Goal: Communication & Community: Answer question/provide support

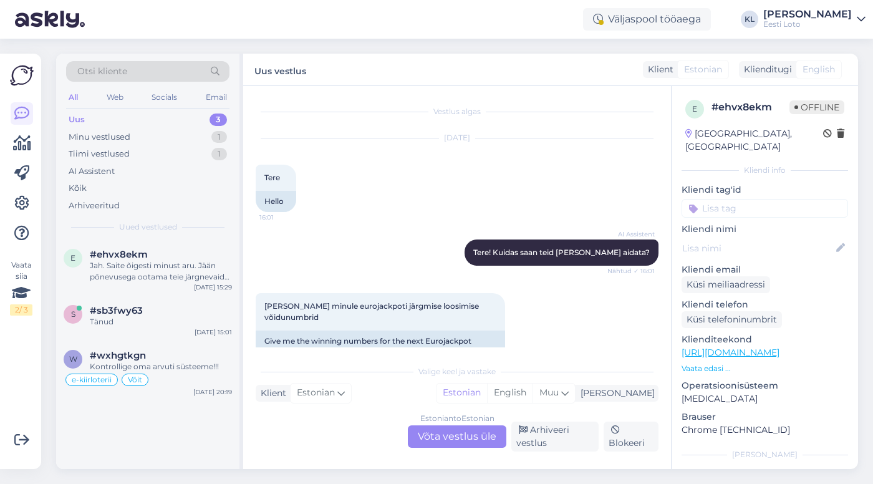
scroll to position [154, 0]
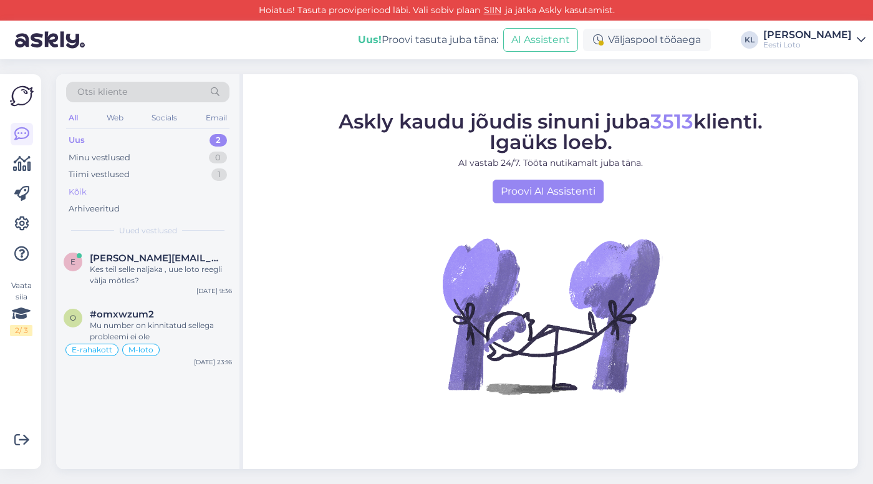
click at [89, 189] on div "Kõik" at bounding box center [147, 191] width 163 height 17
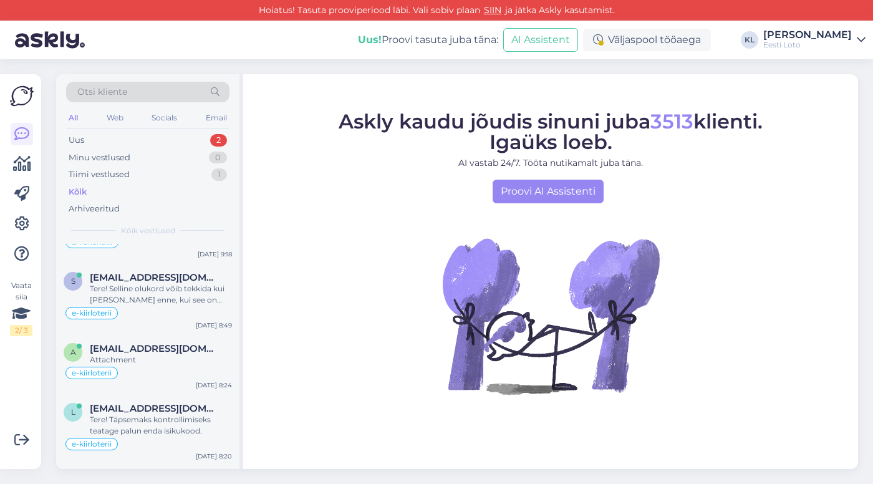
scroll to position [406, 0]
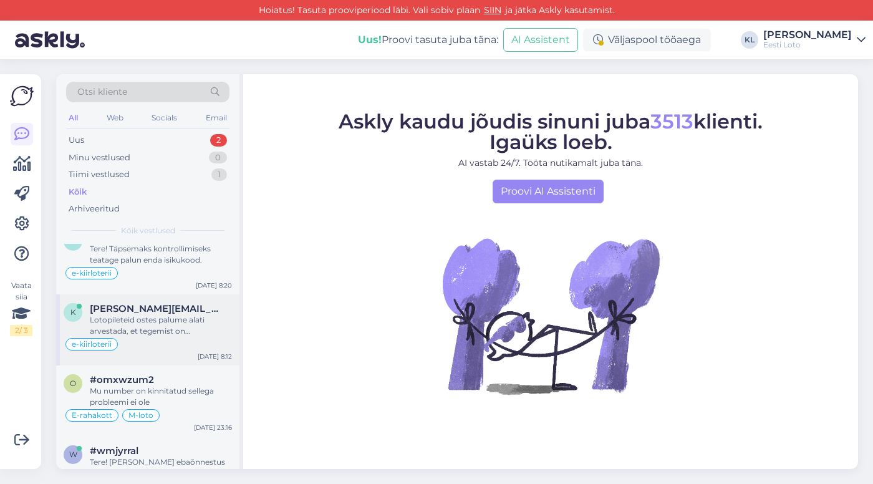
click at [180, 325] on div "Lotopileteid ostes palume alati arvestada, et tegemist on õnnemänguga ja võitmi…" at bounding box center [161, 325] width 142 height 22
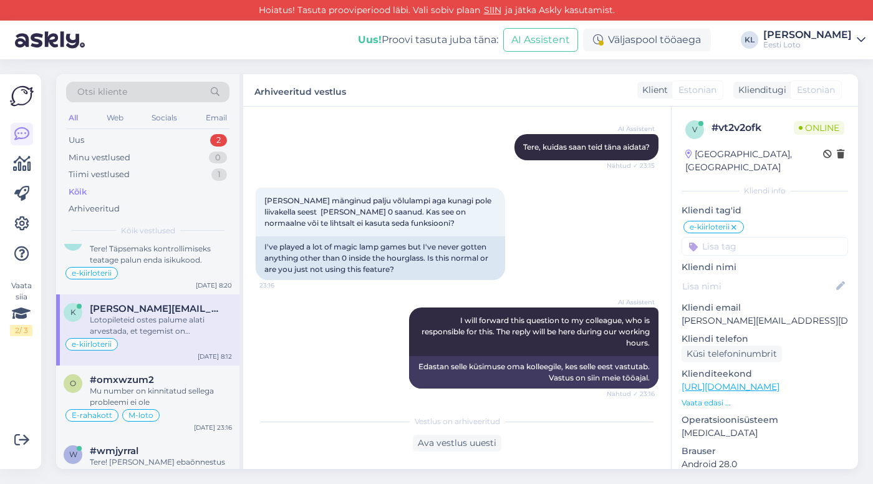
scroll to position [95, 0]
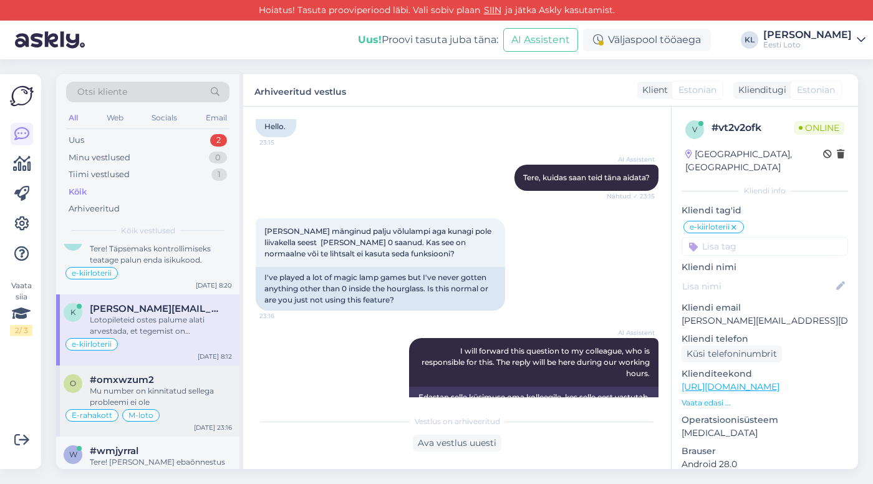
click at [160, 391] on div "Mu number on kinnitatud sellega probleemi ei ole" at bounding box center [161, 396] width 142 height 22
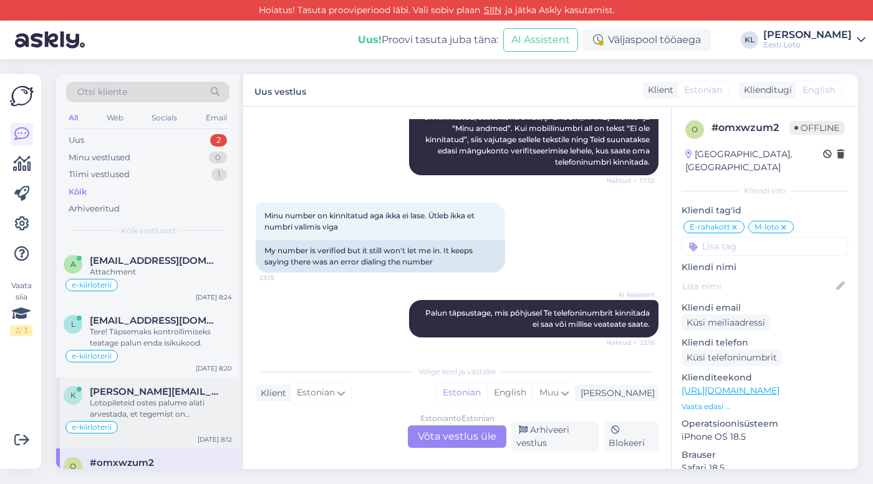
scroll to position [297, 0]
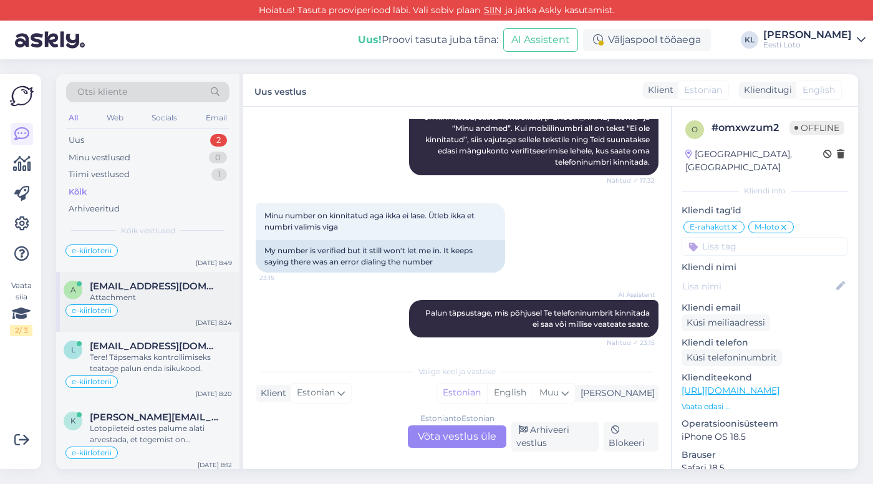
click at [154, 305] on div "e-kiirloterii" at bounding box center [148, 310] width 168 height 15
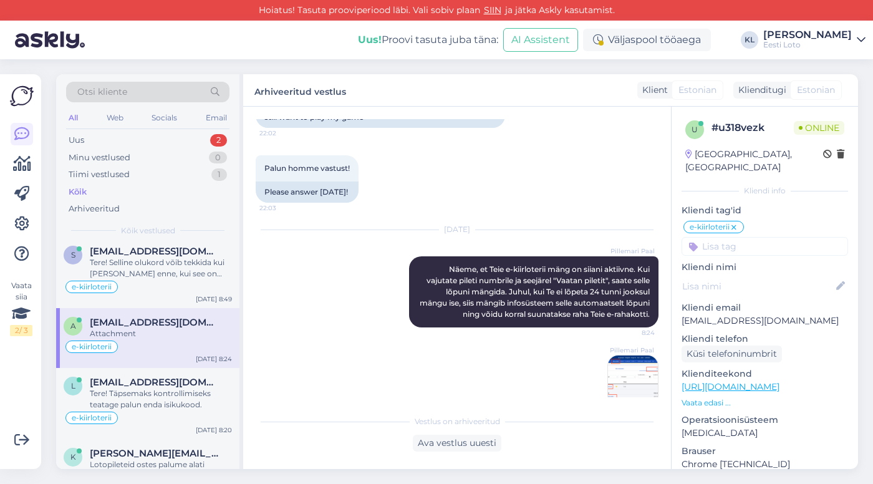
scroll to position [249, 0]
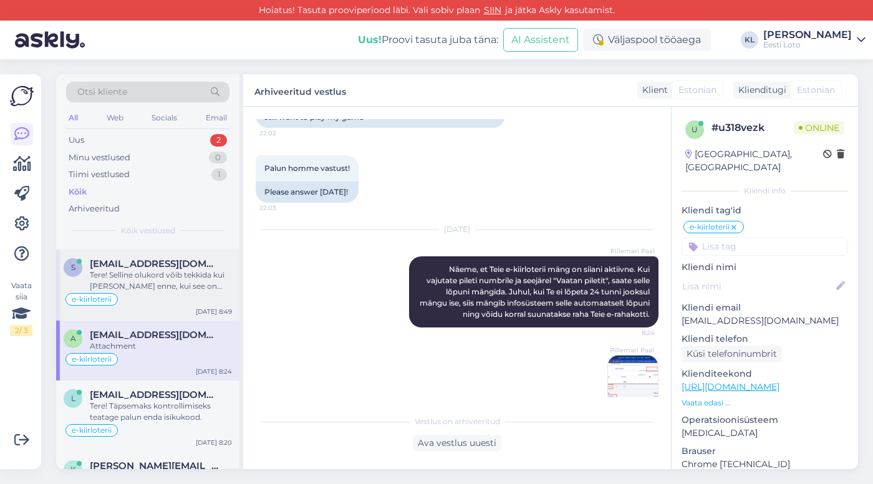
click at [148, 283] on div "Tere! Selline olukord võib tekkida kui sulgeda mäng enne, kui see on jõudnud lõ…" at bounding box center [161, 280] width 142 height 22
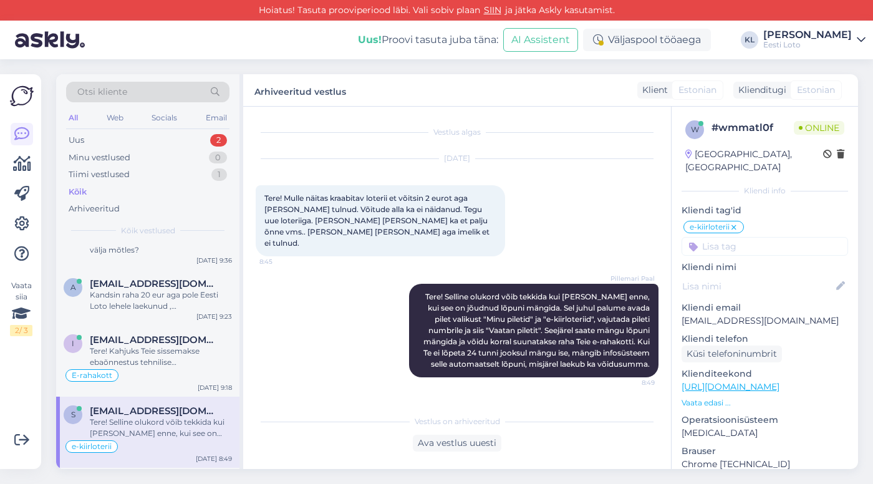
scroll to position [86, 0]
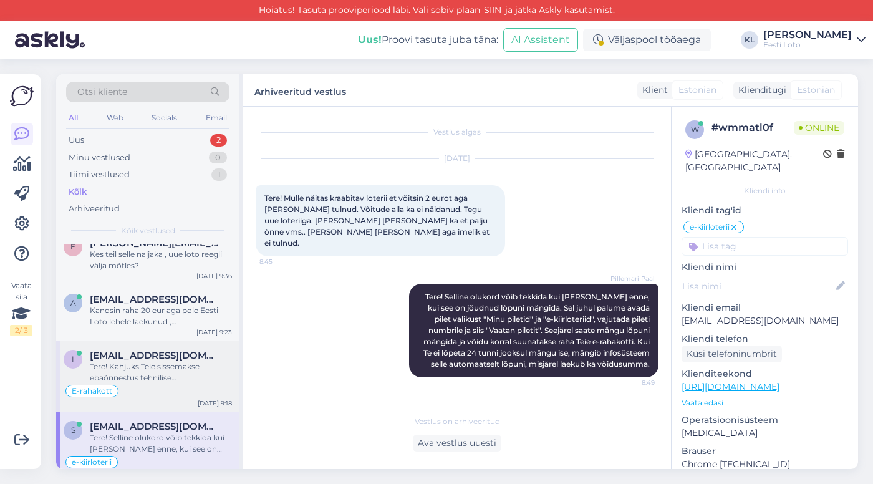
click at [155, 366] on div "Tere! Kahjuks Teie sissemakse ebaõnnestus tehnilise tõrke tõttu. Kontrollisime …" at bounding box center [161, 372] width 142 height 22
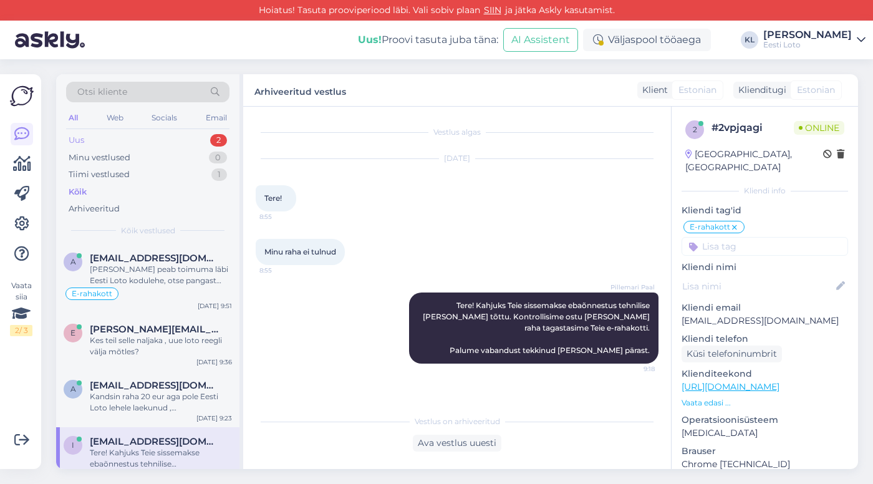
scroll to position [0, 0]
click at [151, 331] on span "evelin.loondre.avald@gmail.com" at bounding box center [155, 329] width 130 height 11
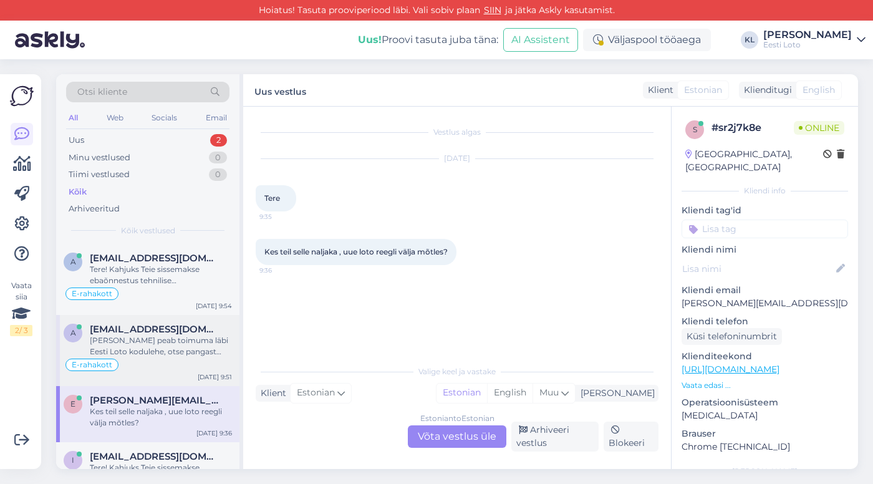
click at [168, 338] on div "Tere Sissemakse peab toimuma läbi Eesti Loto kodulehe, otse pangast tehtud maks…" at bounding box center [161, 346] width 142 height 22
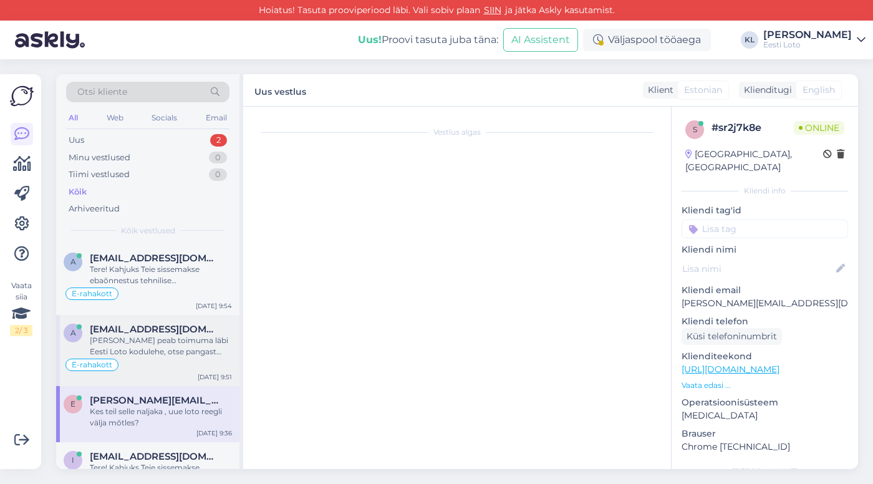
scroll to position [92, 0]
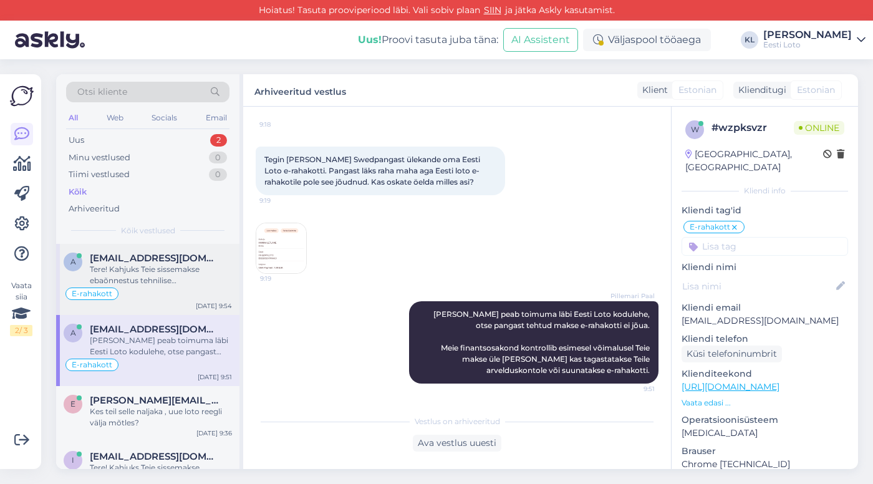
click at [142, 276] on div "Tere! Kahjuks Teie sissemakse ebaõnnestus tehnilise tõrke tõttu. Kontrollisime …" at bounding box center [161, 275] width 142 height 22
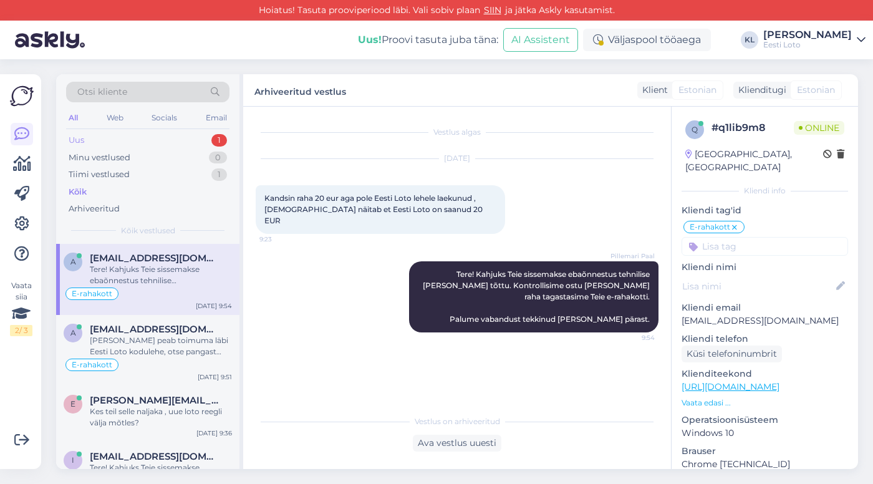
click at [170, 142] on div "Uus 1" at bounding box center [147, 140] width 163 height 17
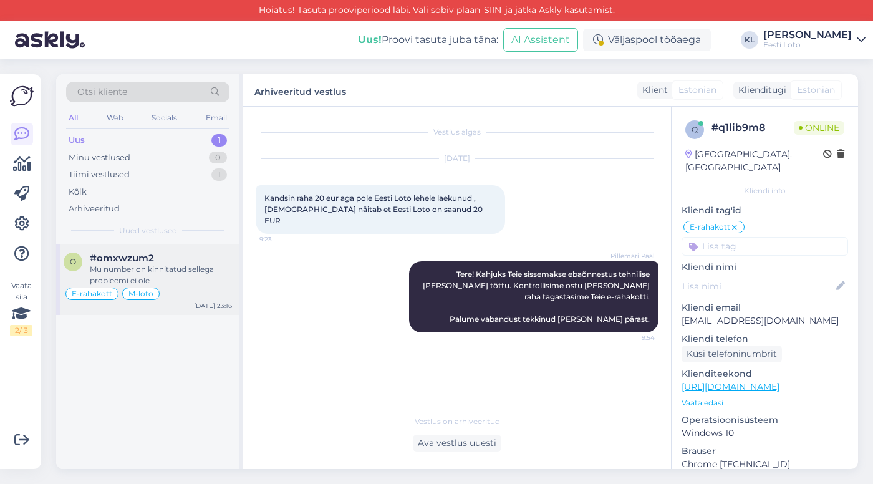
click at [160, 271] on div "Mu number on kinnitatud sellega probleemi ei ole" at bounding box center [161, 275] width 142 height 22
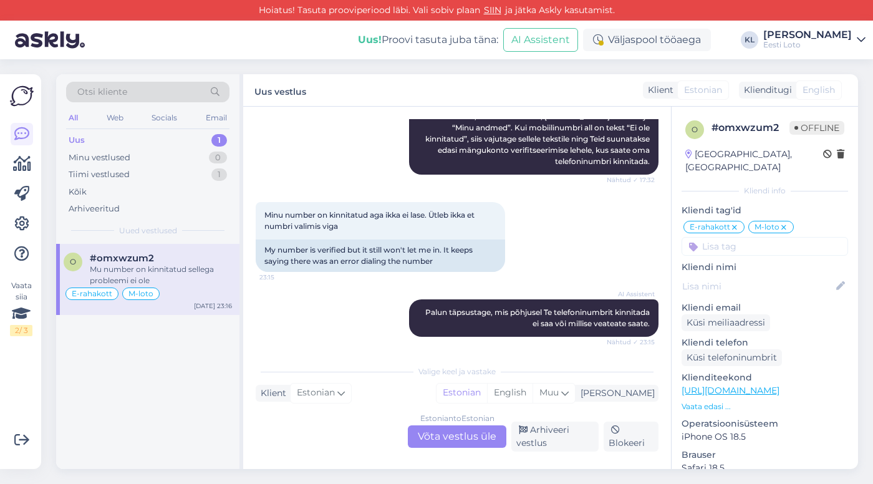
scroll to position [4167, 0]
click at [433, 438] on div "Estonian to Estonian Võta vestlus üle" at bounding box center [457, 436] width 98 height 22
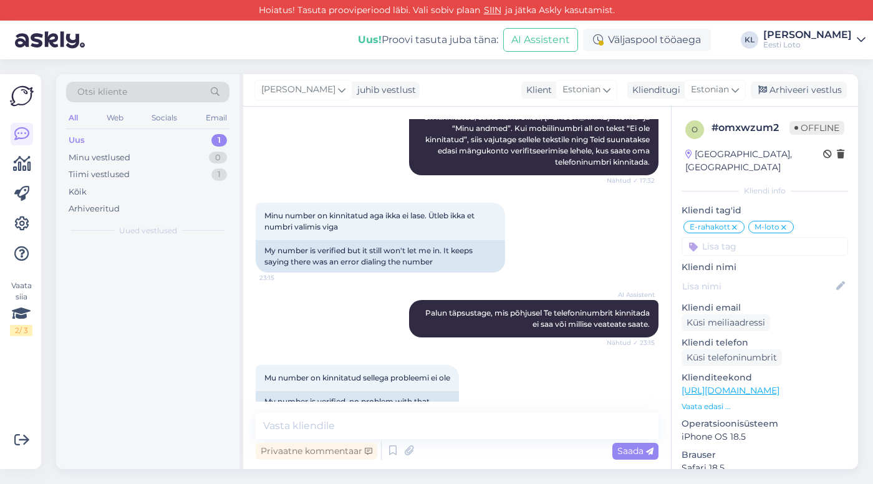
scroll to position [4112, 0]
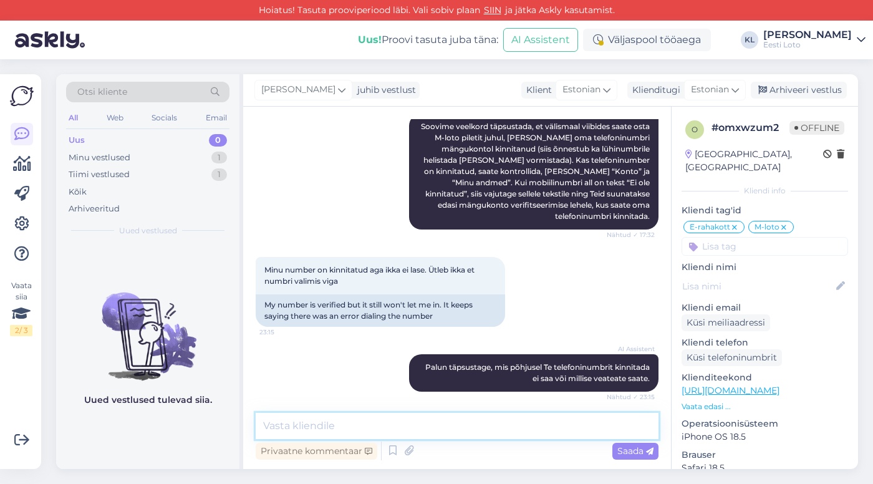
click at [404, 428] on textarea at bounding box center [457, 426] width 403 height 26
type textarea "Täpsemaks kontrollimiseks teatage meile oma isikukood."
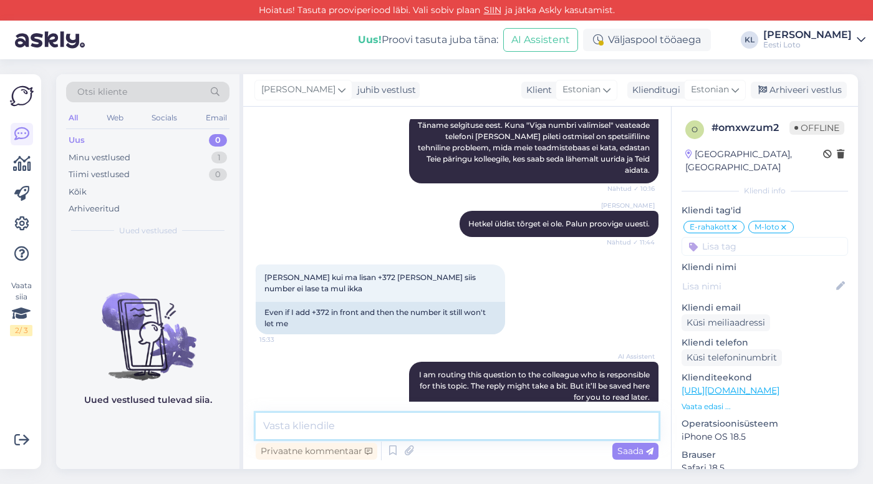
scroll to position [3073, 0]
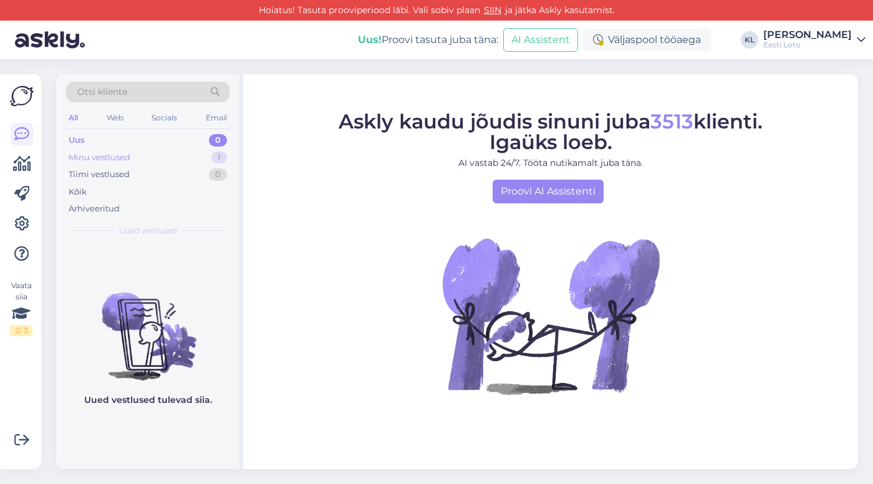
click at [158, 153] on div "Minu vestlused 1" at bounding box center [147, 157] width 163 height 17
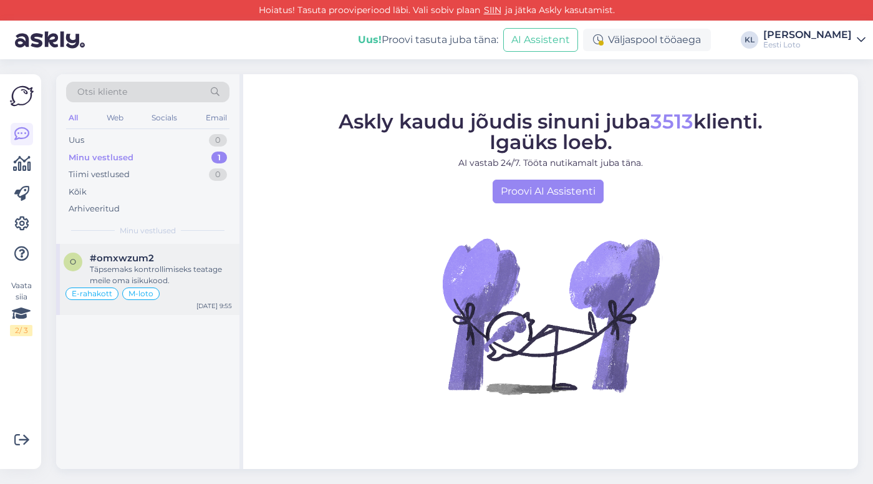
click at [151, 266] on div "Täpsemaks kontrollimiseks teatage meile oma isikukood." at bounding box center [161, 275] width 142 height 22
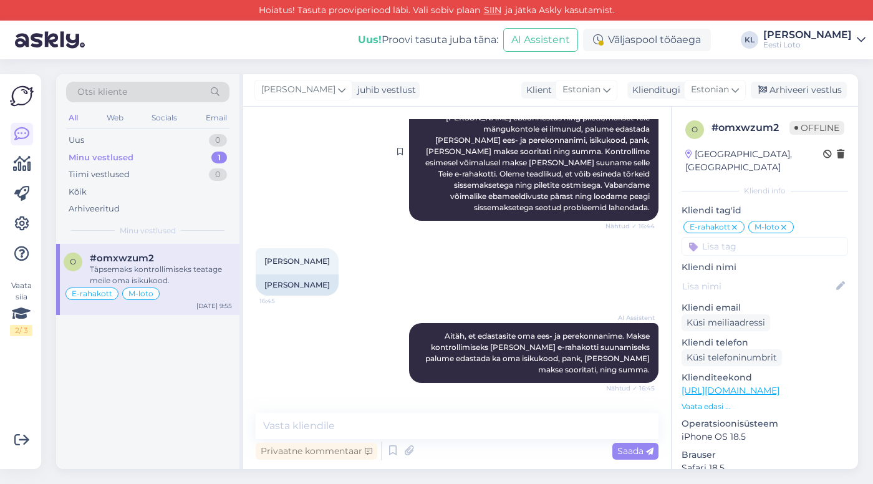
scroll to position [198, 0]
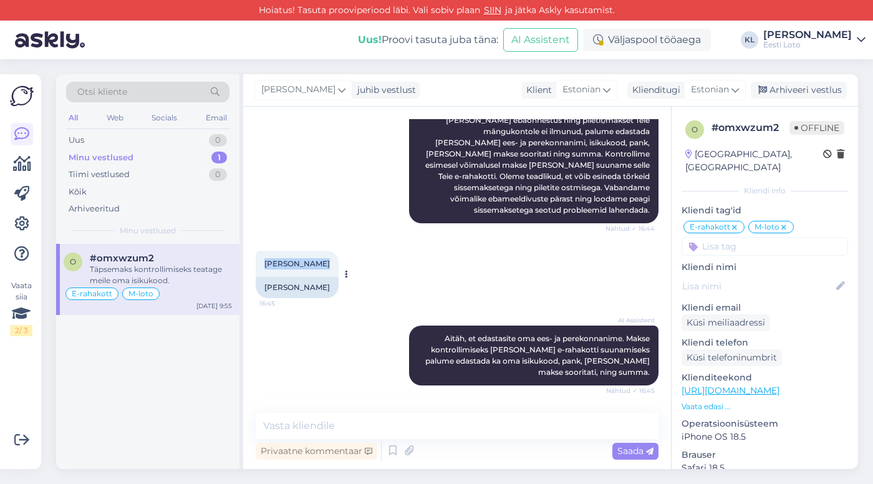
drag, startPoint x: 315, startPoint y: 254, endPoint x: 262, endPoint y: 254, distance: 53.0
click at [262, 254] on div "Reijo Jõesaar 16:45" at bounding box center [297, 264] width 83 height 26
copy span "[PERSON_NAME]"
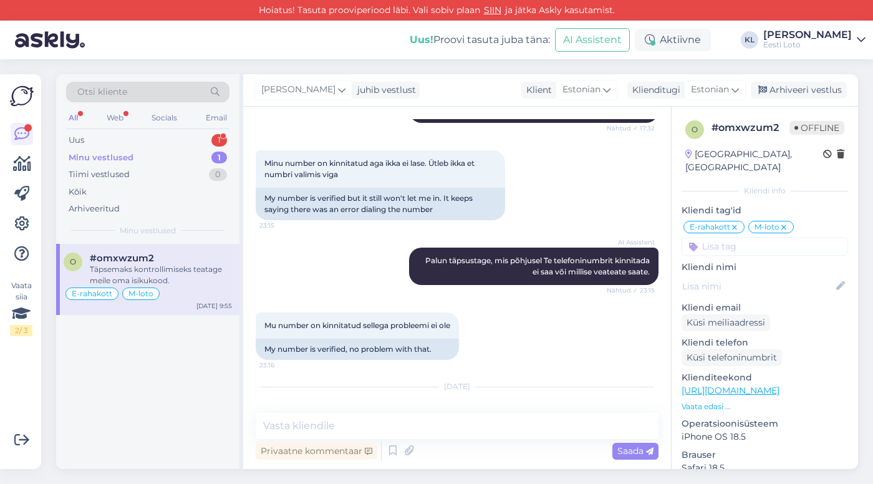
scroll to position [4192, 0]
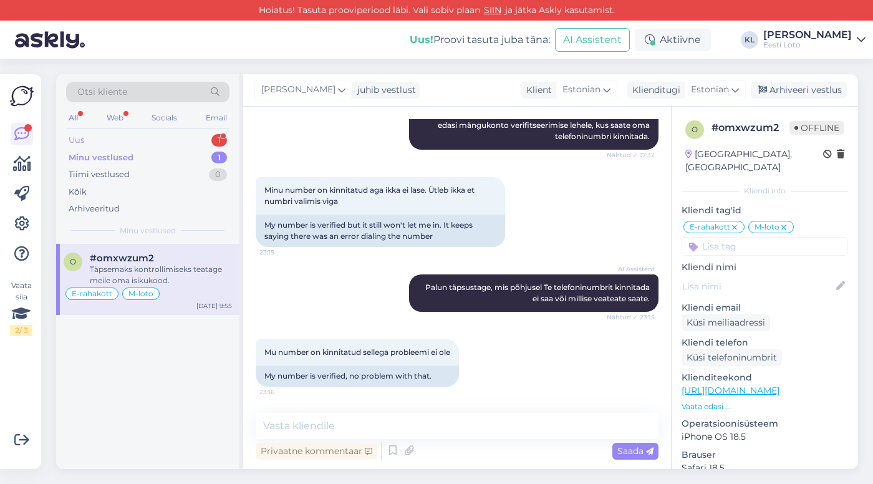
click at [182, 133] on div "Uus 1" at bounding box center [147, 140] width 163 height 17
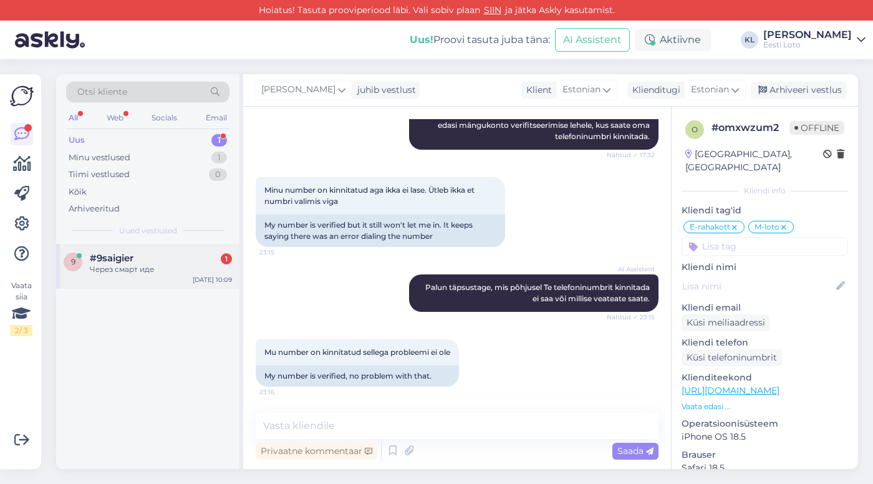
click at [151, 270] on div "Через смарт иде" at bounding box center [161, 269] width 142 height 11
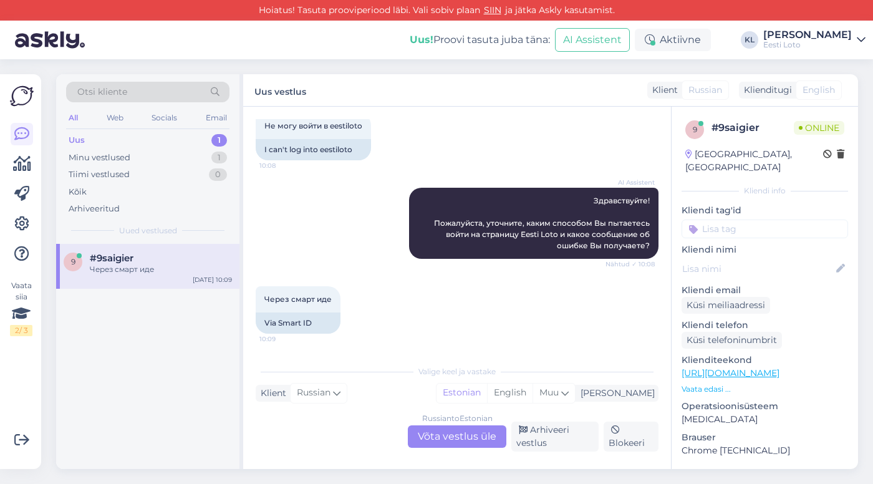
scroll to position [72, 0]
click at [456, 431] on div "Russian to Estonian Võta vestlus üle" at bounding box center [457, 436] width 98 height 22
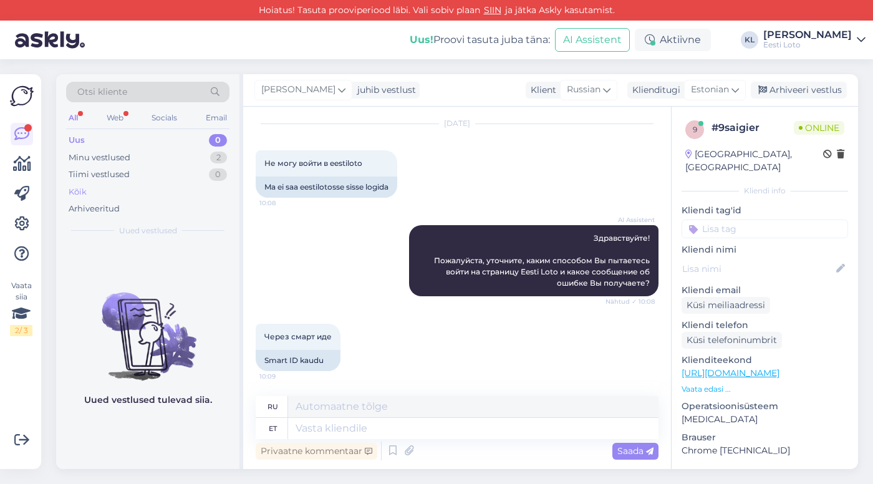
click at [74, 193] on div "Kõik" at bounding box center [78, 192] width 18 height 12
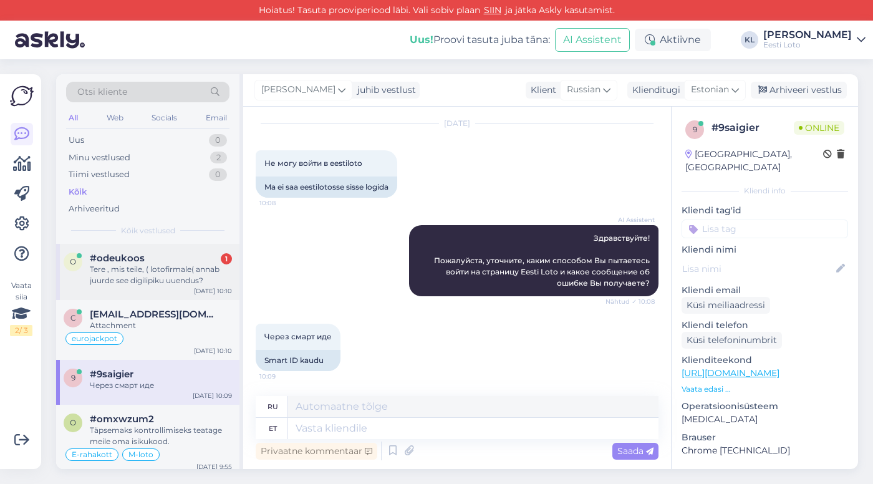
click at [175, 264] on div "Tere , mis teile, ( lotofirmale( annab juurde see digilipiku uuendus?" at bounding box center [161, 275] width 142 height 22
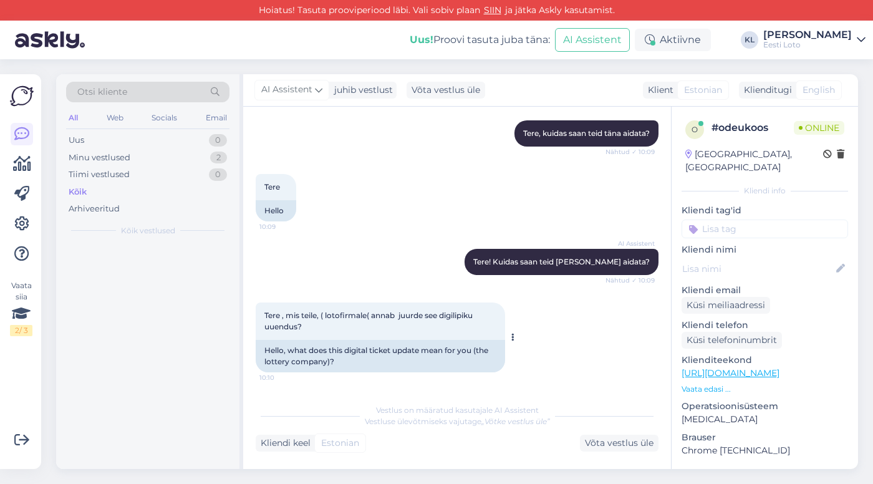
scroll to position [259, 0]
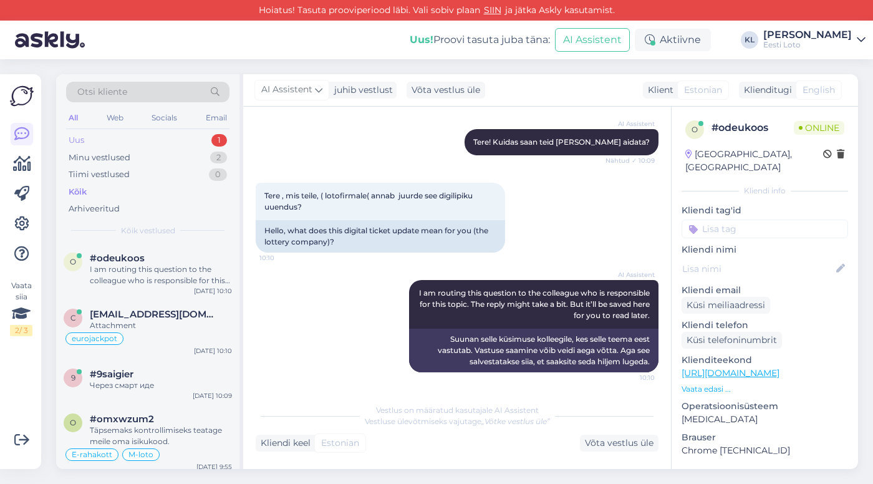
click at [164, 139] on div "Uus 1" at bounding box center [147, 140] width 163 height 17
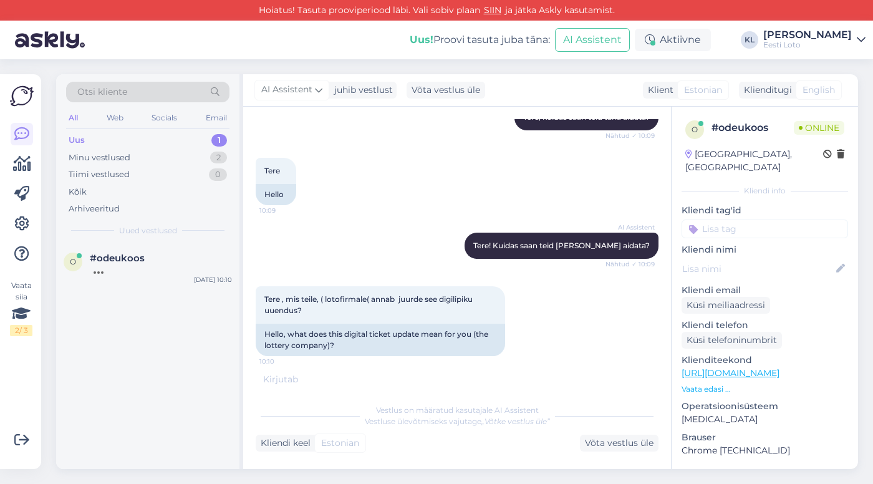
scroll to position [334, 0]
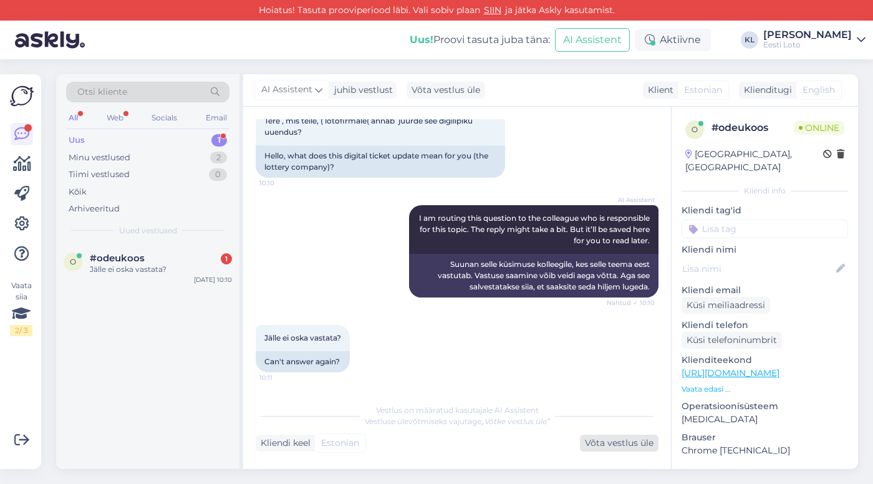
click at [603, 439] on div "Võta vestlus üle" at bounding box center [619, 442] width 79 height 17
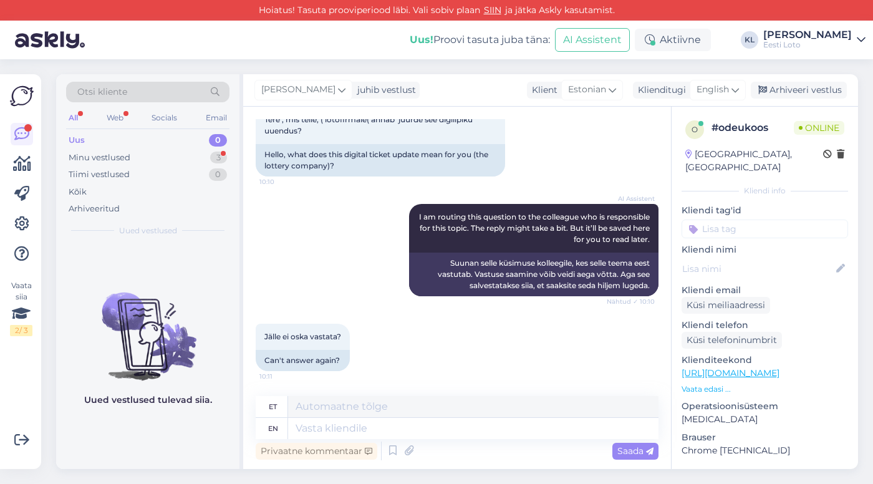
scroll to position [335, 0]
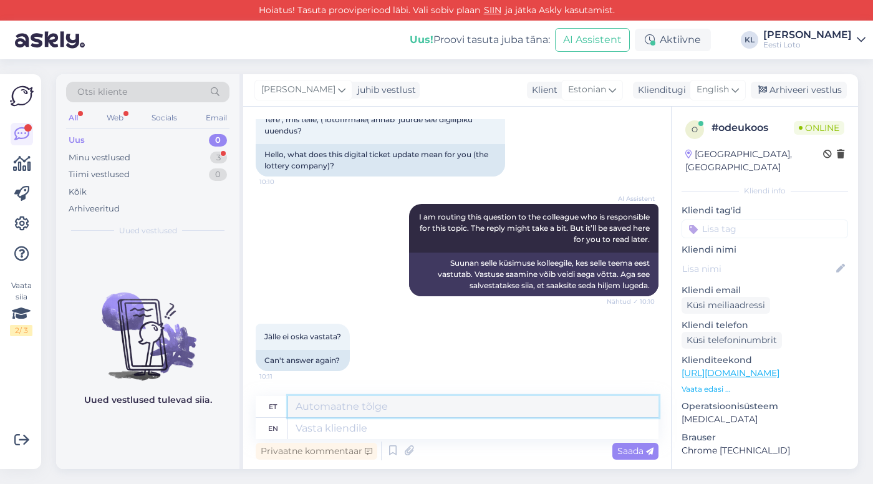
click at [350, 408] on textarea at bounding box center [473, 406] width 370 height 21
paste textarea "Me mõistame, et see muutus võib tunduda algselt ebamugav. Põhjus, miks me paber…"
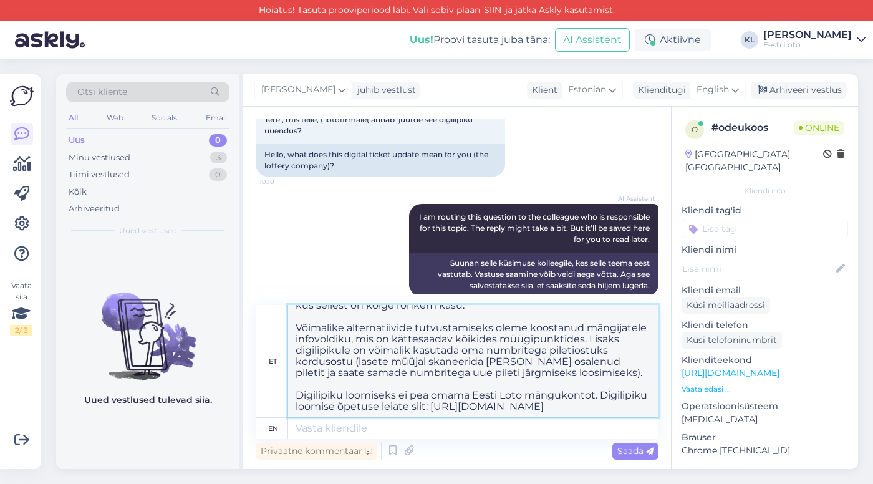
scroll to position [89, 0]
type textarea "Me mõistame, et see muutus võib tunduda algselt ebamugav. Põhjus, miks me paber…"
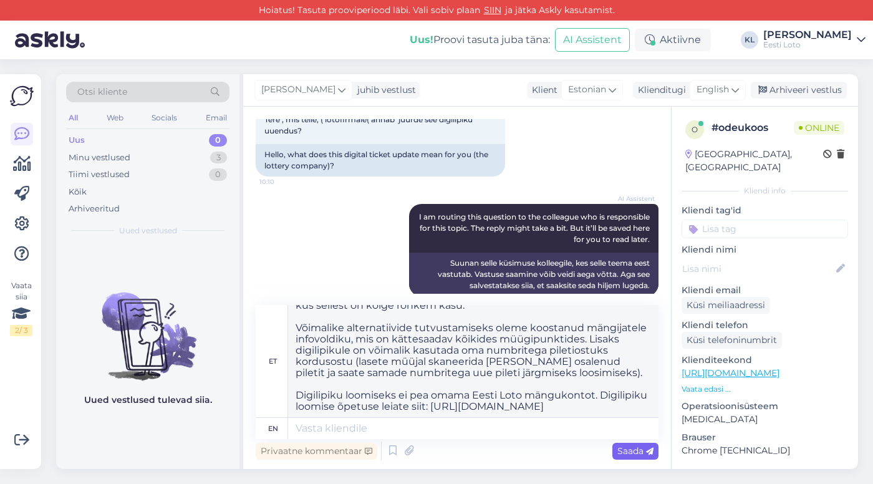
click at [631, 449] on span "Saada" at bounding box center [635, 450] width 36 height 11
click at [630, 448] on span "Saada" at bounding box center [635, 450] width 36 height 11
click at [632, 448] on span "Saada" at bounding box center [635, 450] width 36 height 11
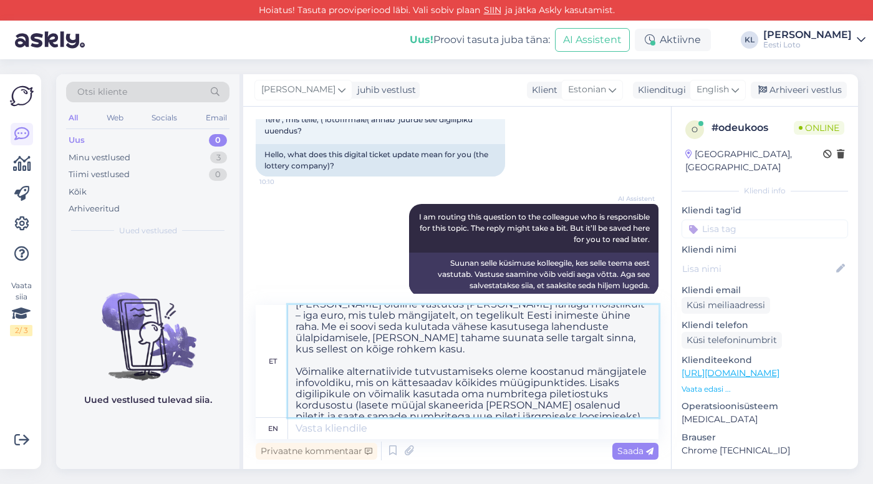
scroll to position [0, 0]
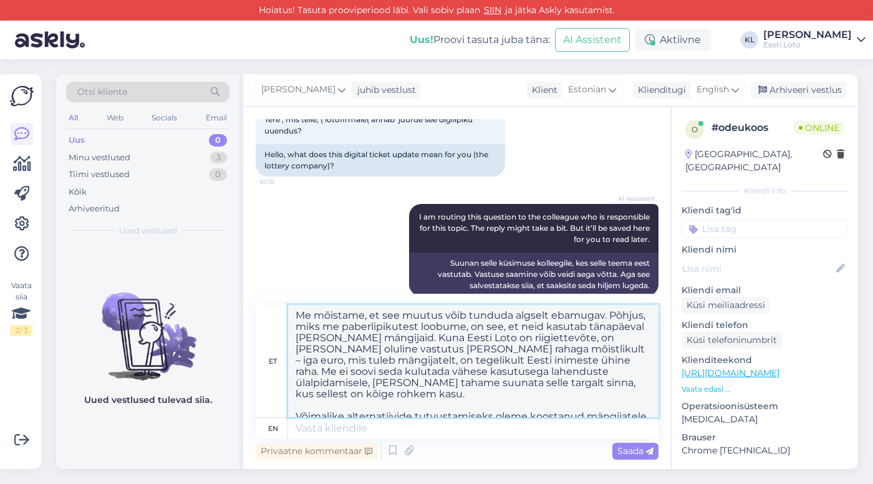
drag, startPoint x: 514, startPoint y: 413, endPoint x: 260, endPoint y: 264, distance: 294.8
click at [260, 264] on div "Vestlus algas Oct 1 2025 Tere 10:08 Hello AI Assistent Tere, kuidas saan teid t…" at bounding box center [457, 288] width 428 height 362
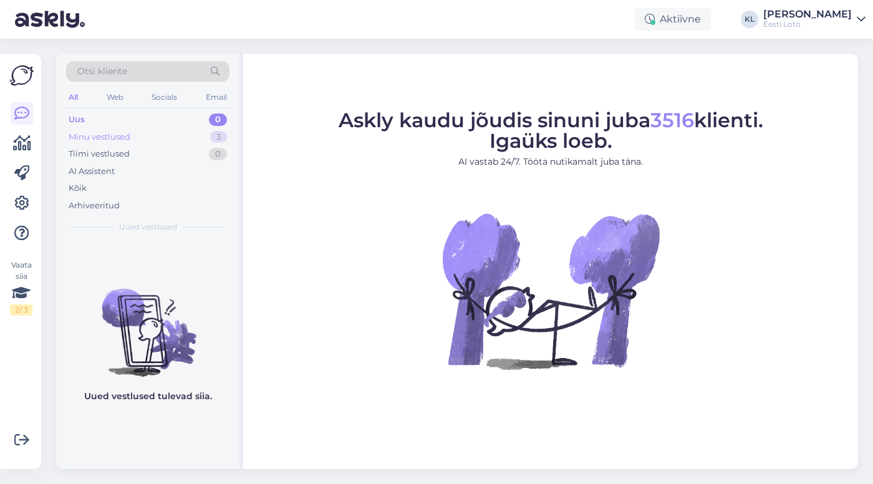
click at [136, 134] on div "Minu vestlused 3" at bounding box center [147, 136] width 163 height 17
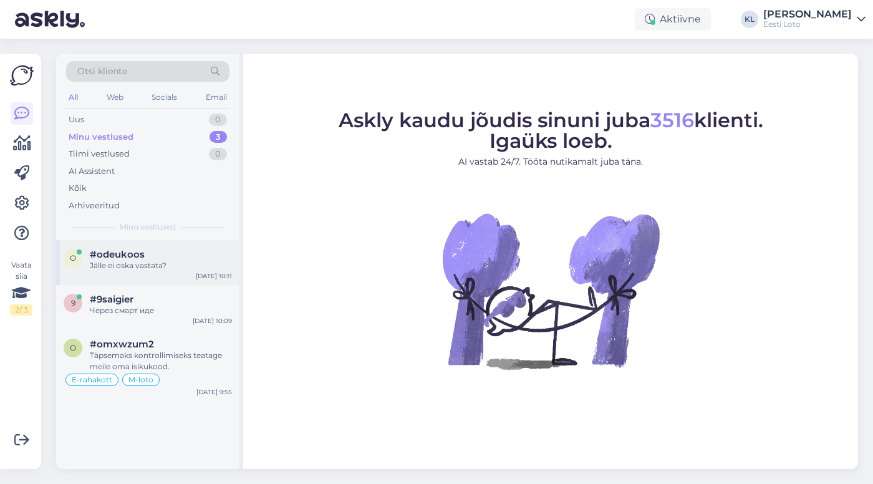
click at [171, 265] on div "Jälle ei oska vastata?" at bounding box center [161, 265] width 142 height 11
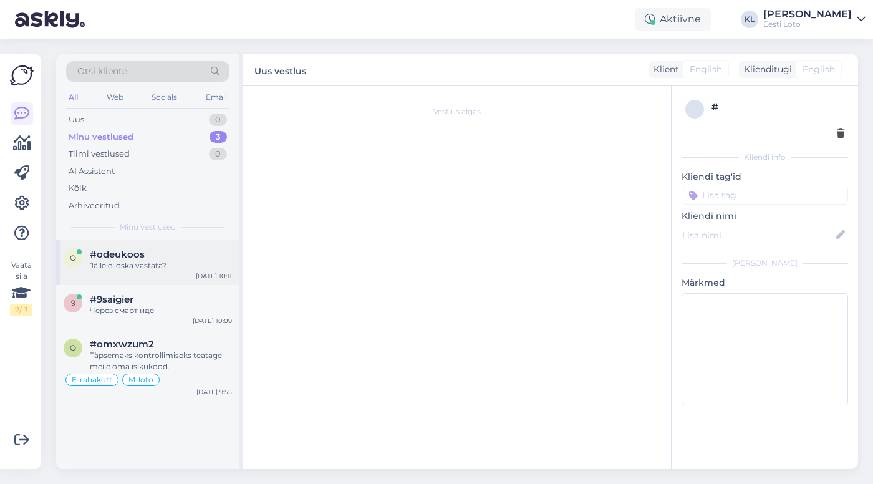
scroll to position [315, 0]
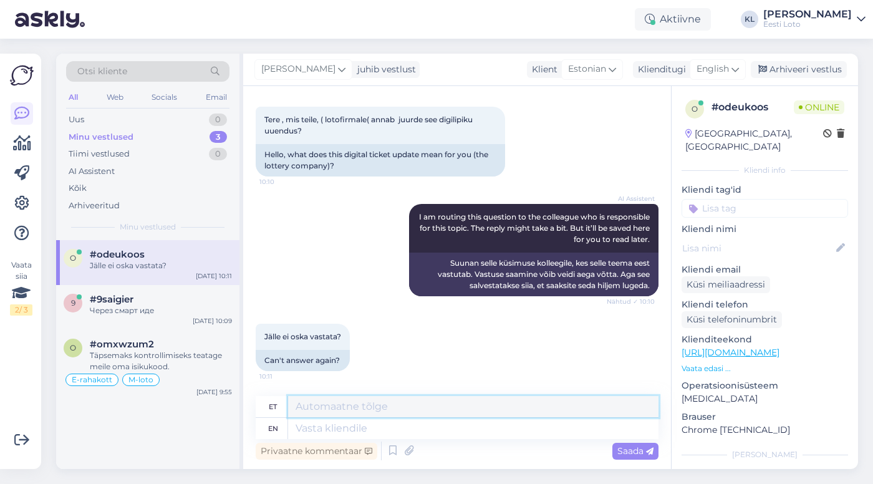
click at [381, 410] on textarea at bounding box center [473, 406] width 370 height 21
paste textarea "Me mõistame, et see muutus võib tunduda algselt ebamugav. Põhjus, miks me paber…"
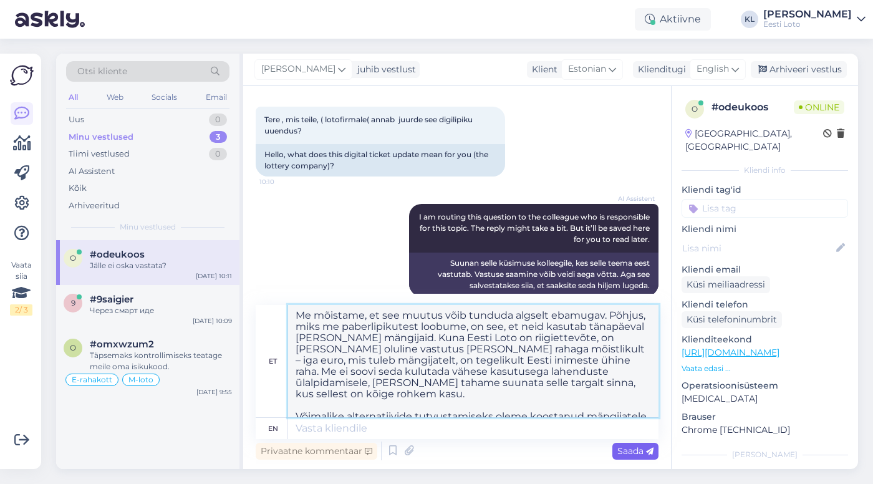
scroll to position [0, 0]
type textarea "Me mõistame, et see muutus võib tunduda algselt ebamugav. Põhjus, miks me paber…"
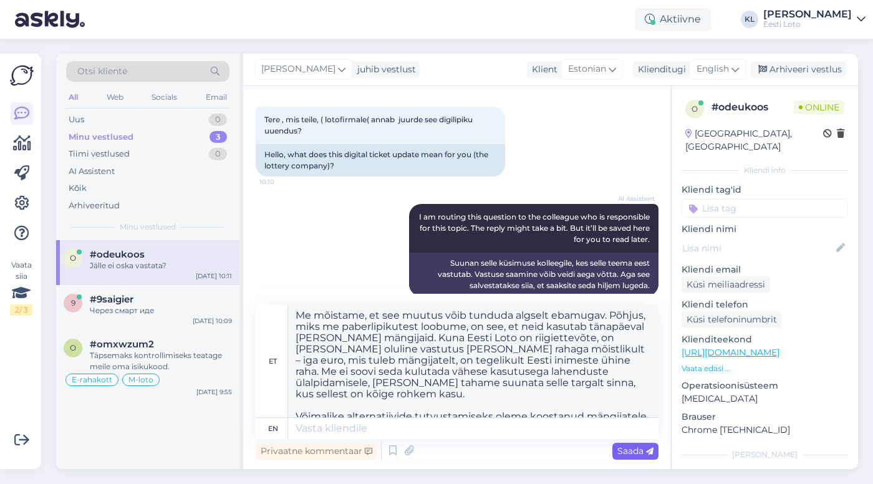
click at [636, 453] on span "Saada" at bounding box center [635, 450] width 36 height 11
click at [631, 447] on span "Saada" at bounding box center [635, 450] width 36 height 11
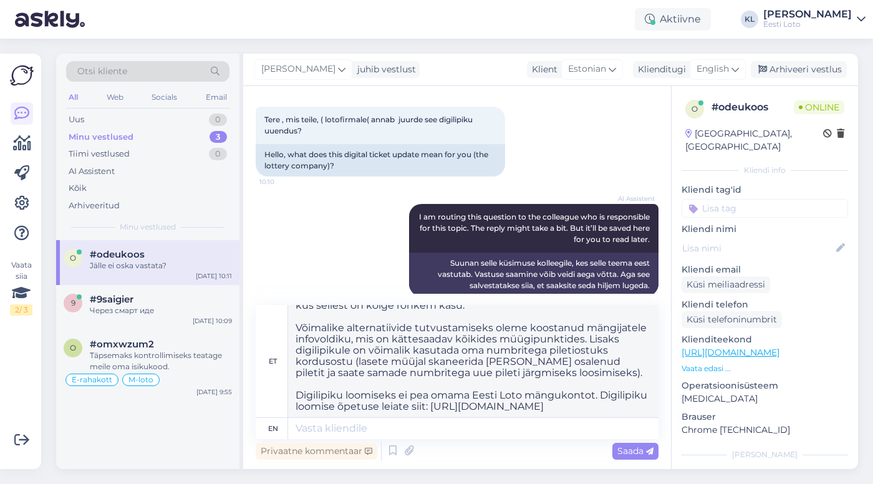
scroll to position [89, 0]
click at [626, 451] on span "Saada" at bounding box center [635, 450] width 36 height 11
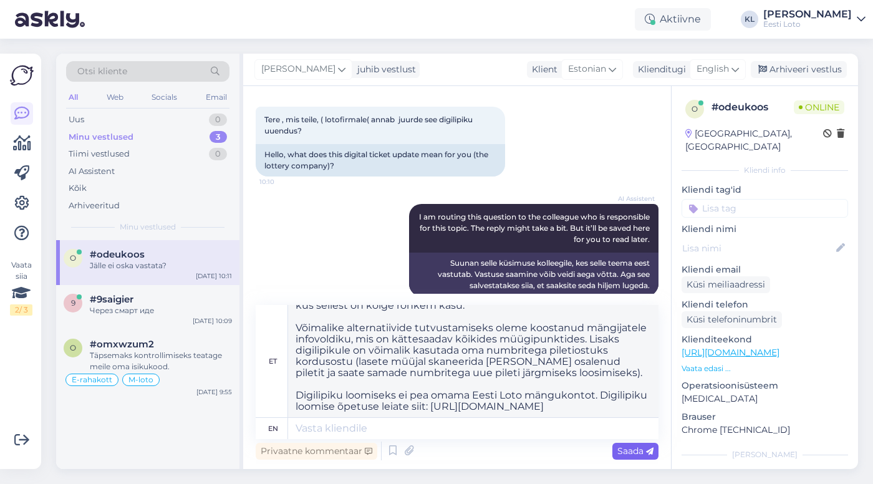
click at [626, 451] on span "Saada" at bounding box center [635, 450] width 36 height 11
click at [629, 449] on span "Saada" at bounding box center [635, 450] width 36 height 11
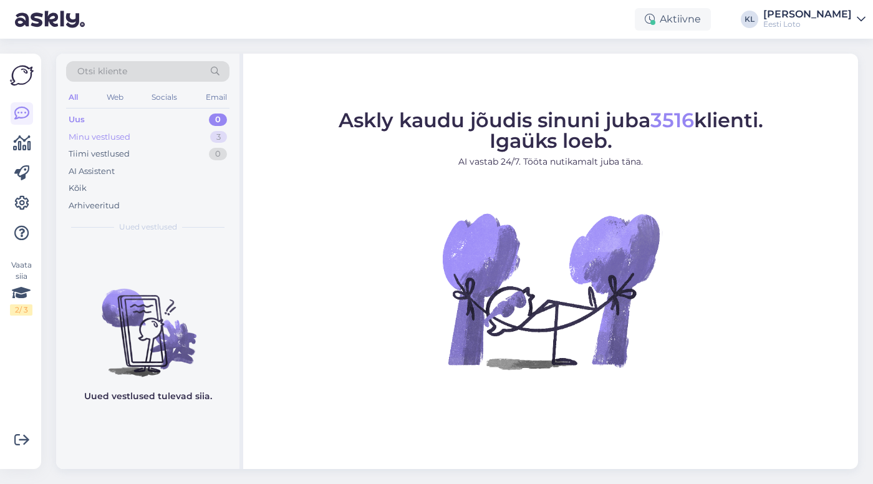
click at [177, 140] on div "Minu vestlused 3" at bounding box center [147, 136] width 163 height 17
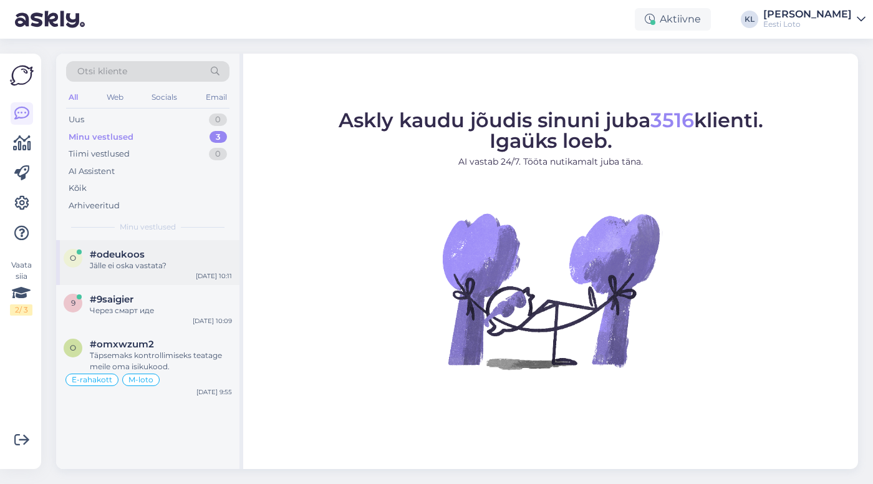
click at [155, 266] on div "Jälle ei oska vastata?" at bounding box center [161, 265] width 142 height 11
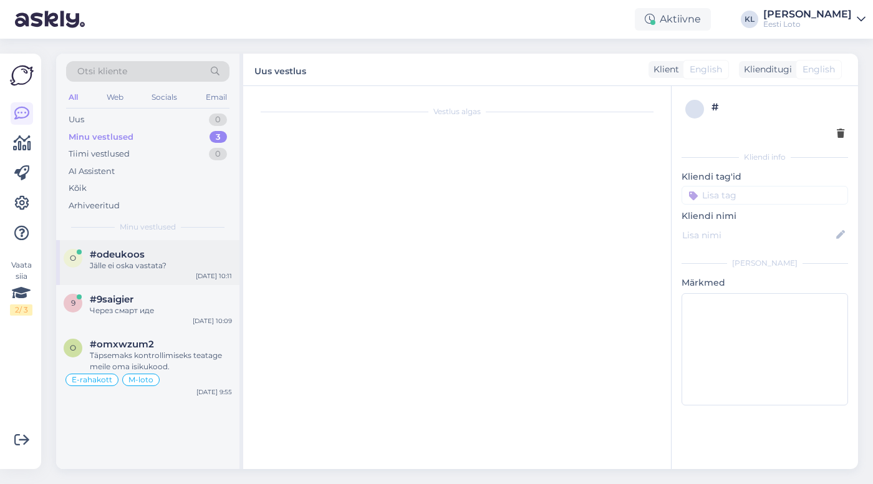
scroll to position [315, 0]
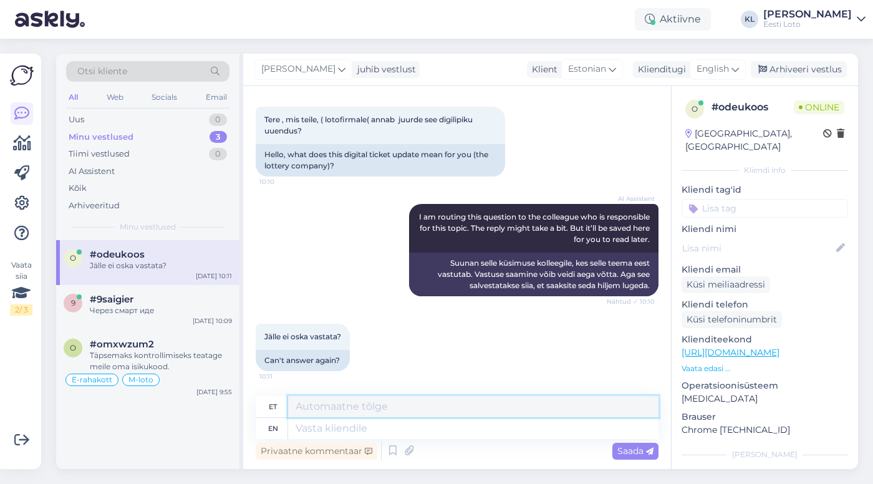
click at [328, 413] on textarea at bounding box center [473, 406] width 370 height 21
paste textarea "Me mõistame, et see muutus võib tunduda algselt ebamugav. Põhjus, miks me paber…"
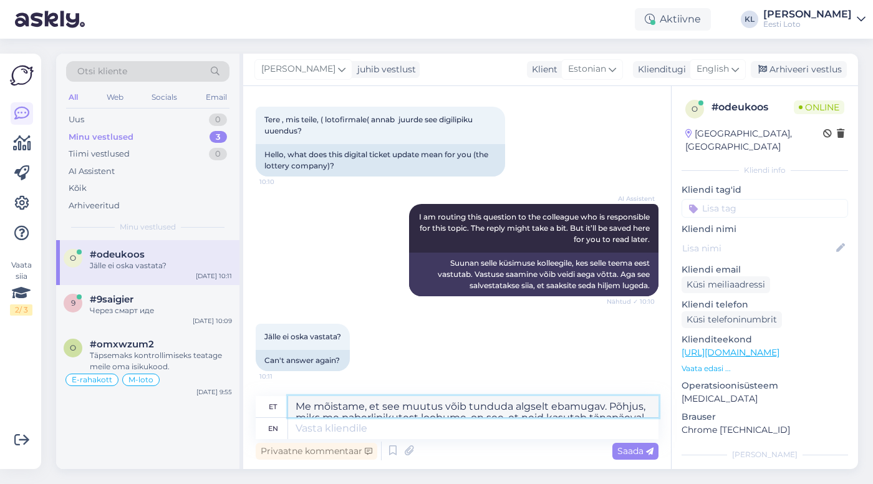
scroll to position [89, 0]
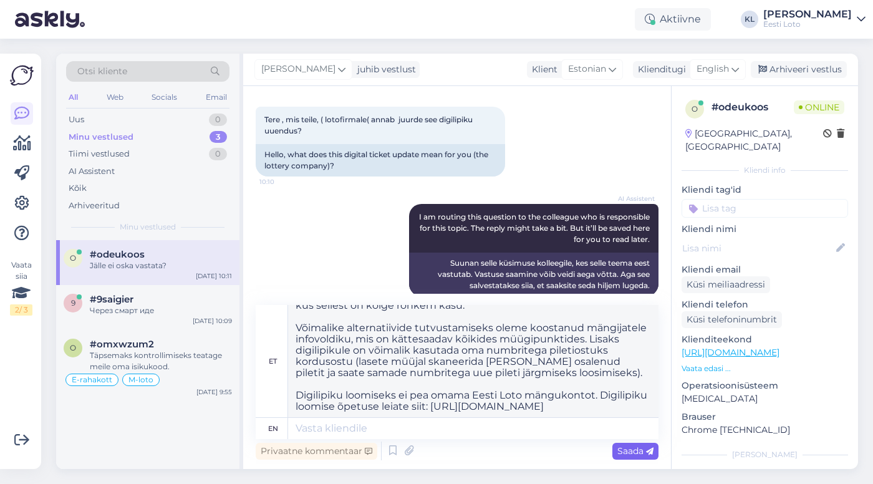
click at [626, 451] on span "Saada" at bounding box center [635, 450] width 36 height 11
click at [628, 446] on span "Saada" at bounding box center [635, 450] width 36 height 11
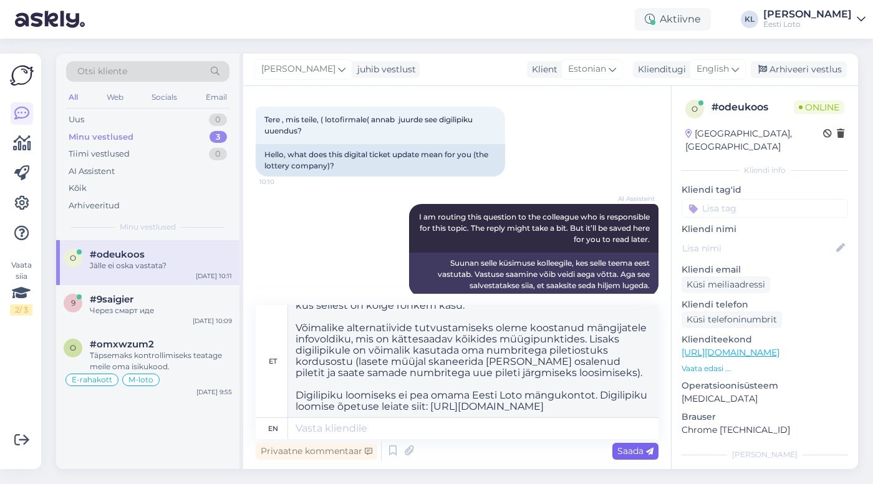
click at [628, 446] on span "Saada" at bounding box center [635, 450] width 36 height 11
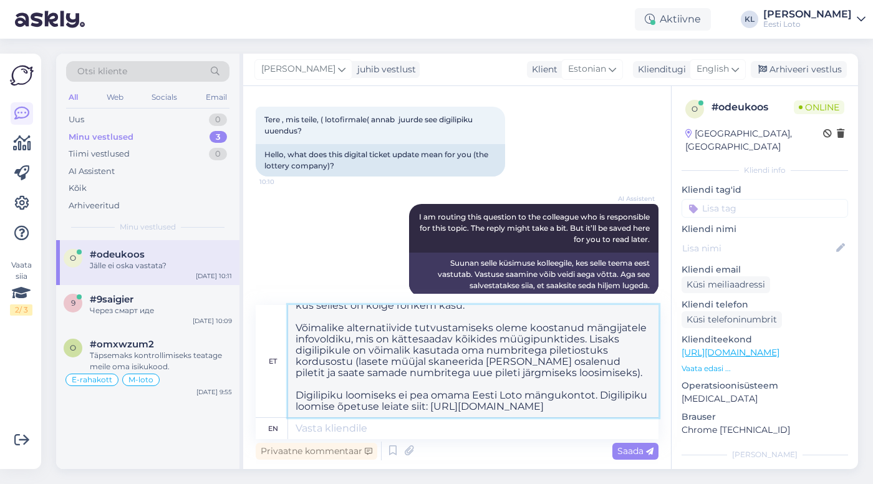
drag, startPoint x: 599, startPoint y: 381, endPoint x: 605, endPoint y: 409, distance: 28.7
click at [605, 409] on textarea "Me mõistame, et see muutus võib tunduda algselt ebamugav. Põhjus, miks me paber…" at bounding box center [473, 361] width 370 height 112
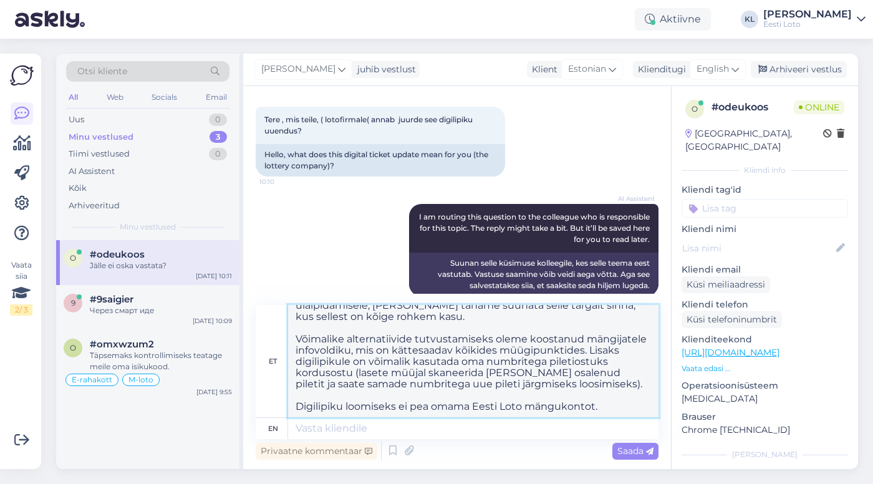
scroll to position [66, 0]
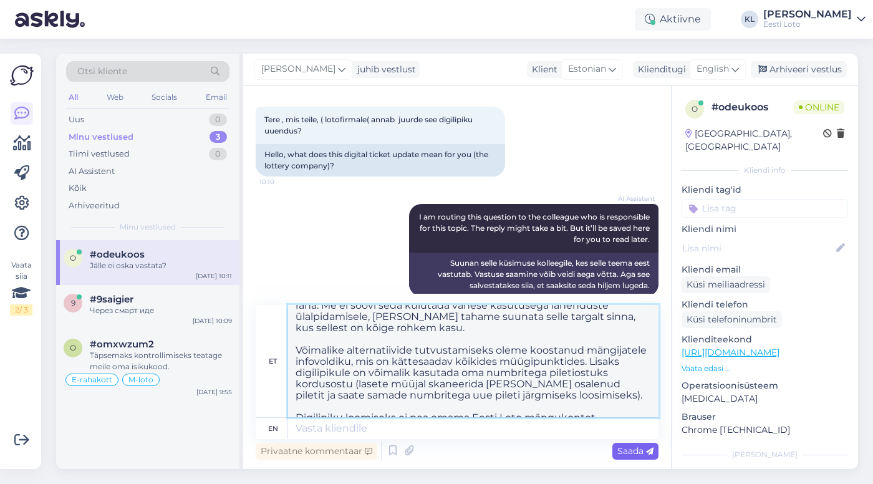
type textarea "Me mõistame, et see muutus võib tunduda algselt ebamugav. Põhjus, miks me paber…"
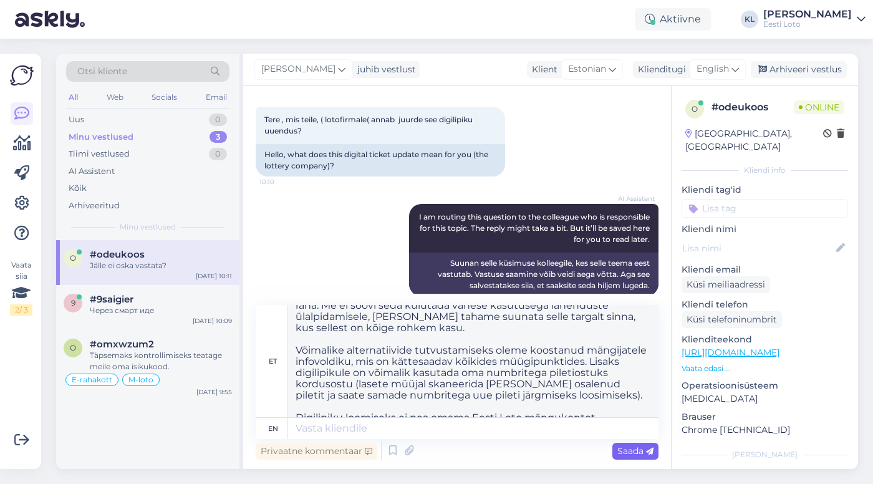
click at [621, 447] on span "Saada" at bounding box center [635, 450] width 36 height 11
click at [621, 448] on span "Saada" at bounding box center [635, 450] width 36 height 11
click at [655, 450] on div "Saada" at bounding box center [635, 451] width 46 height 17
click at [650, 448] on icon at bounding box center [649, 451] width 7 height 7
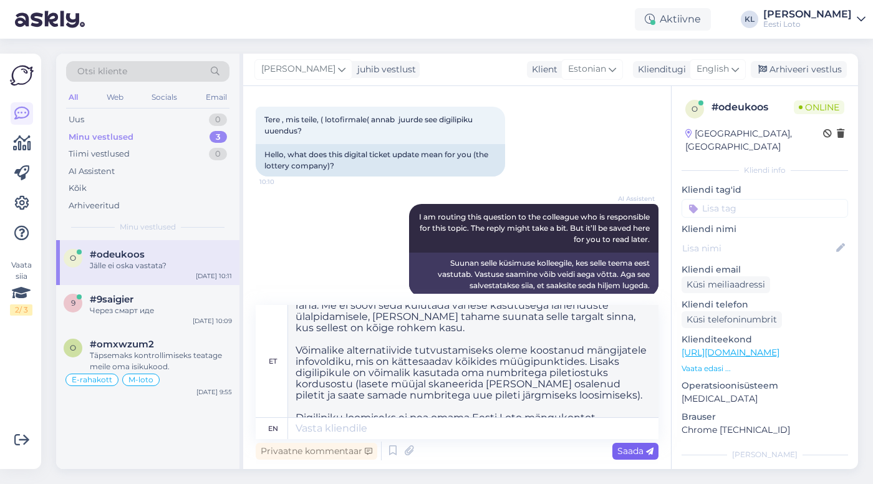
click at [650, 448] on icon at bounding box center [649, 451] width 7 height 7
click at [639, 452] on span "Saada" at bounding box center [635, 450] width 36 height 11
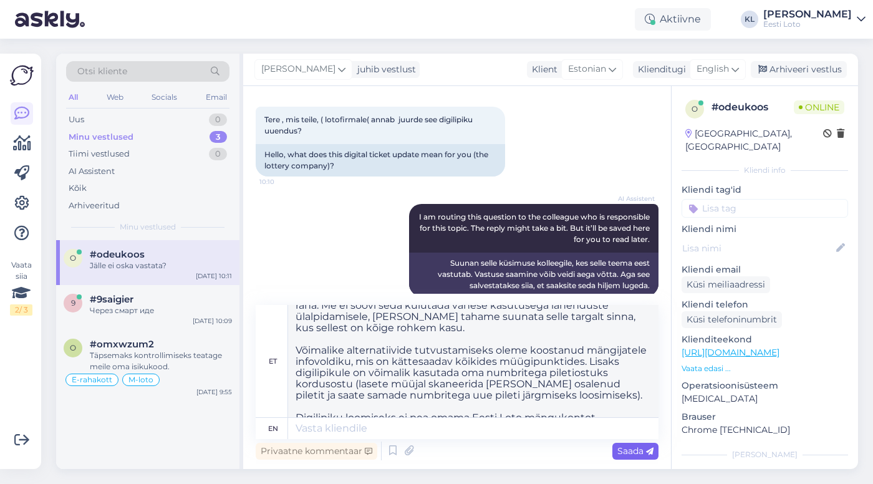
click at [638, 452] on span "Saada" at bounding box center [635, 450] width 36 height 11
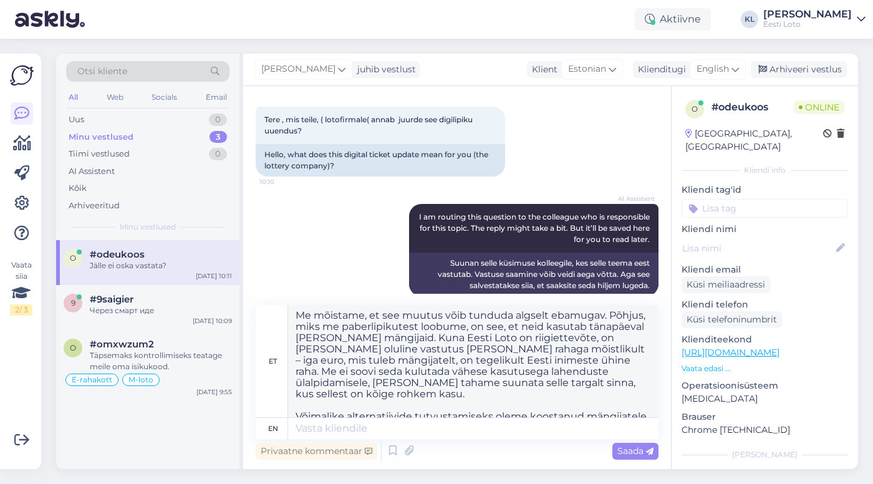
scroll to position [0, 0]
click at [132, 310] on div "Через смарт иде" at bounding box center [161, 310] width 142 height 11
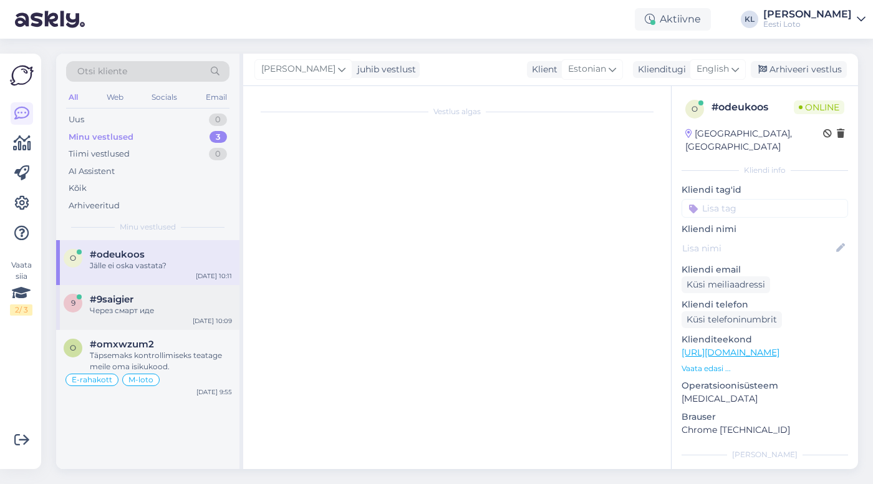
scroll to position [14, 0]
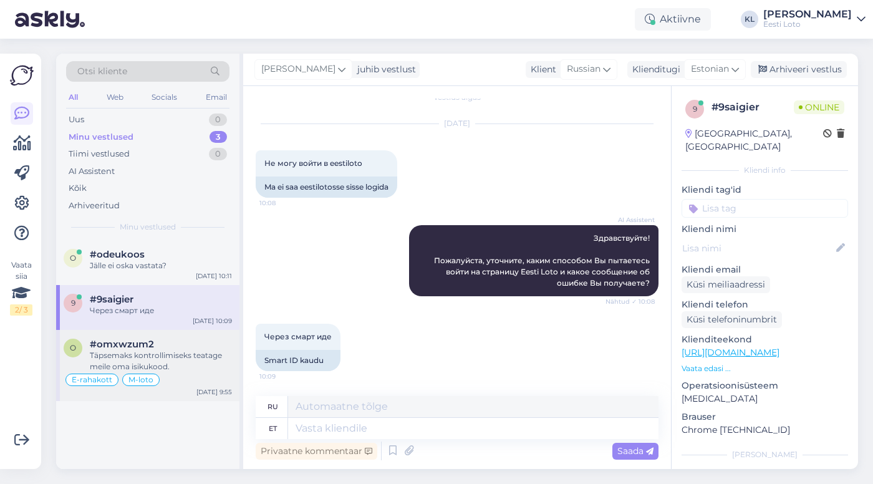
click at [128, 345] on span "#omxwzum2" at bounding box center [122, 343] width 64 height 11
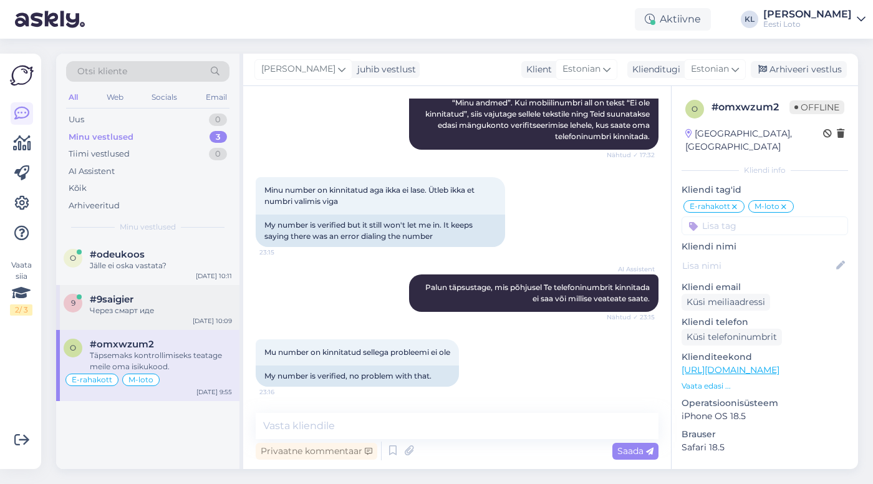
click at [136, 300] on div "#9saigier" at bounding box center [161, 299] width 142 height 11
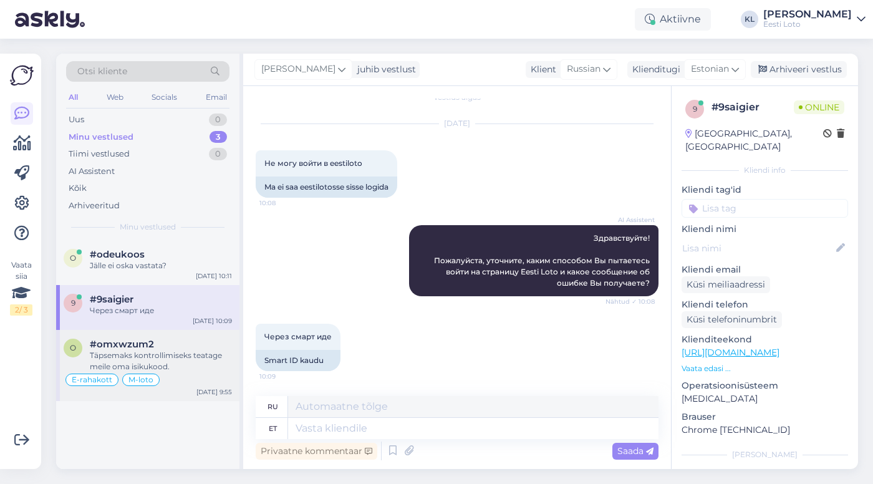
click at [203, 361] on div "Täpsemaks kontrollimiseks teatage meile oma isikukood." at bounding box center [161, 361] width 142 height 22
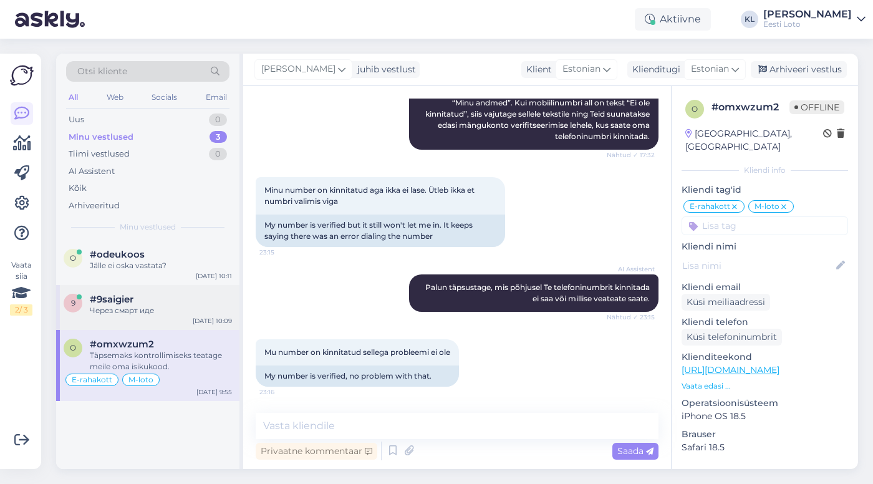
click at [104, 296] on span "#9saigier" at bounding box center [112, 299] width 44 height 11
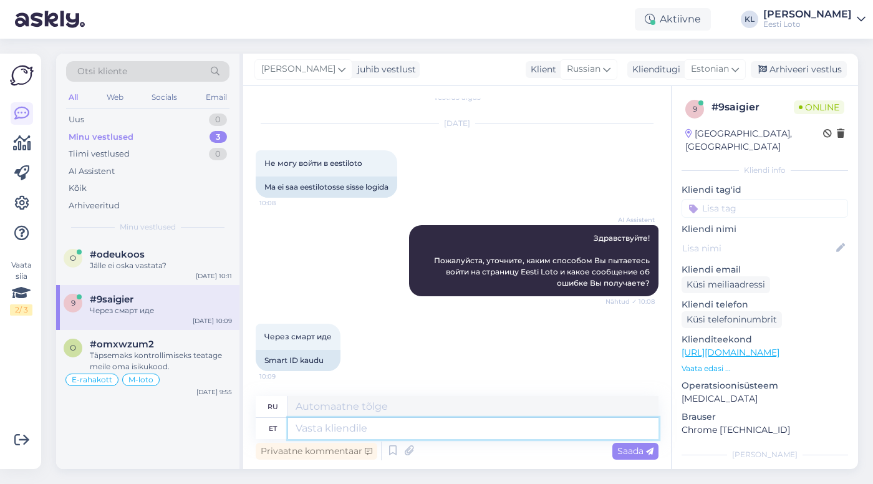
click at [327, 418] on textarea at bounding box center [473, 428] width 370 height 21
click at [333, 406] on textarea at bounding box center [473, 406] width 370 height 21
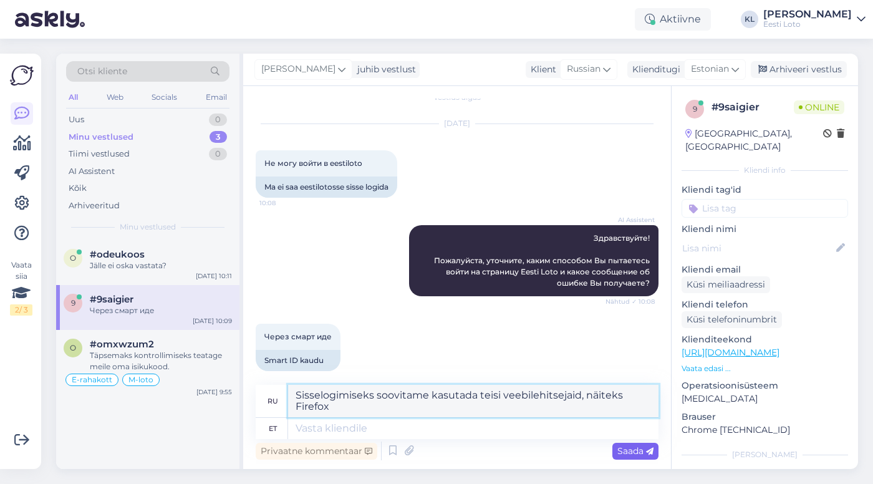
type textarea "Sisselogimiseks soovitame kasutada teisi veebilehitsejaid, näiteks Firefox"
click at [626, 452] on span "Saada" at bounding box center [635, 450] width 36 height 11
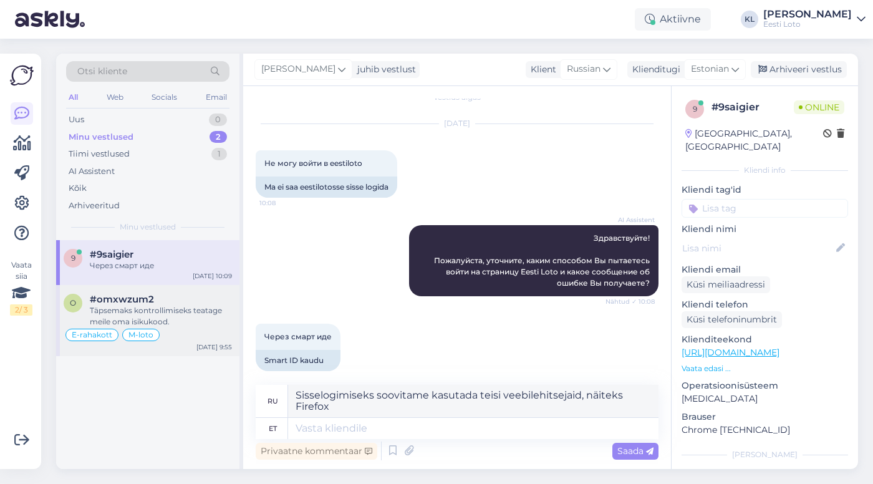
click at [132, 305] on div "Täpsemaks kontrollimiseks teatage meile oma isikukood." at bounding box center [161, 316] width 142 height 22
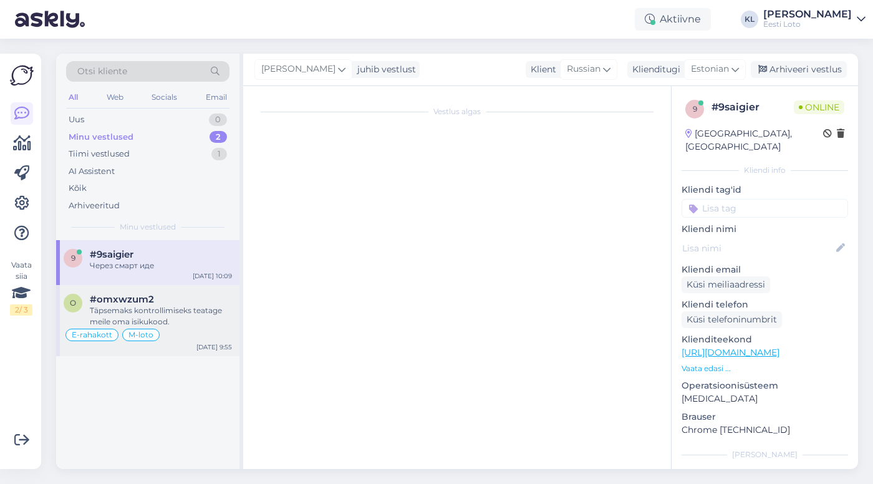
scroll to position [4171, 0]
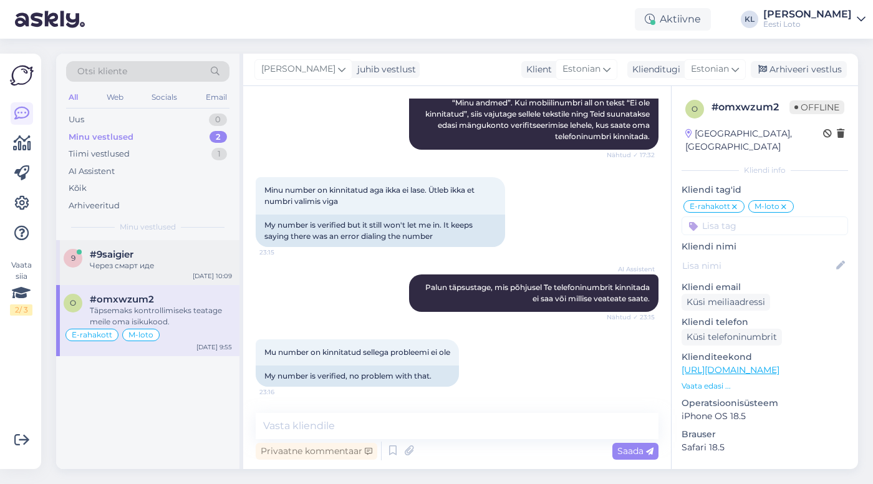
click at [135, 260] on div "Через смарт иде" at bounding box center [161, 265] width 142 height 11
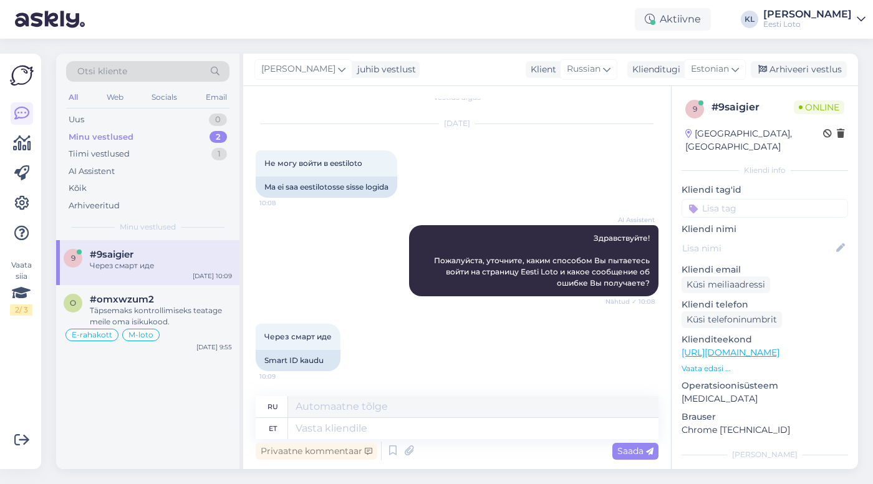
scroll to position [14, 0]
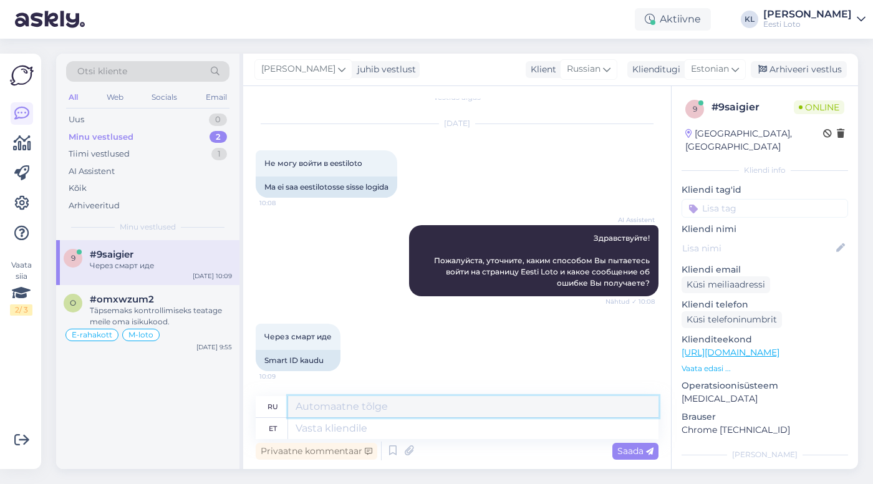
click at [369, 403] on textarea at bounding box center [473, 406] width 370 height 21
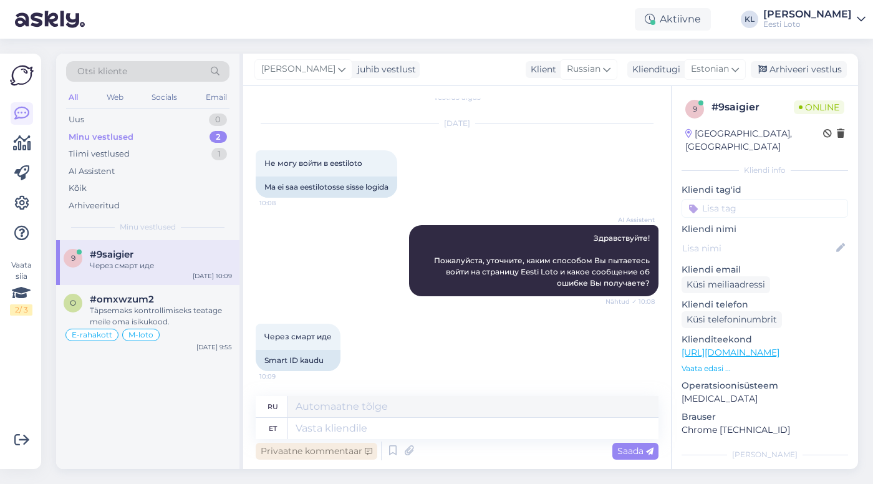
click at [352, 452] on div "Privaatne kommentaar" at bounding box center [317, 451] width 122 height 17
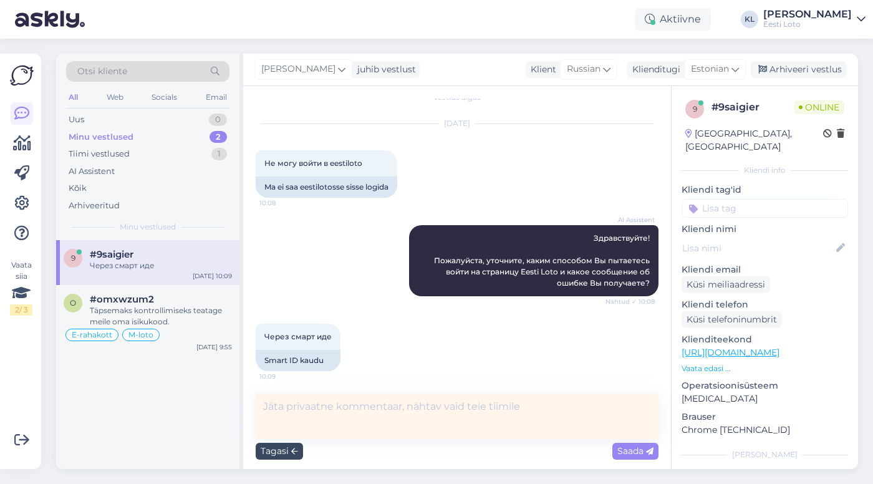
click at [284, 454] on div "Tagasi" at bounding box center [279, 451] width 47 height 17
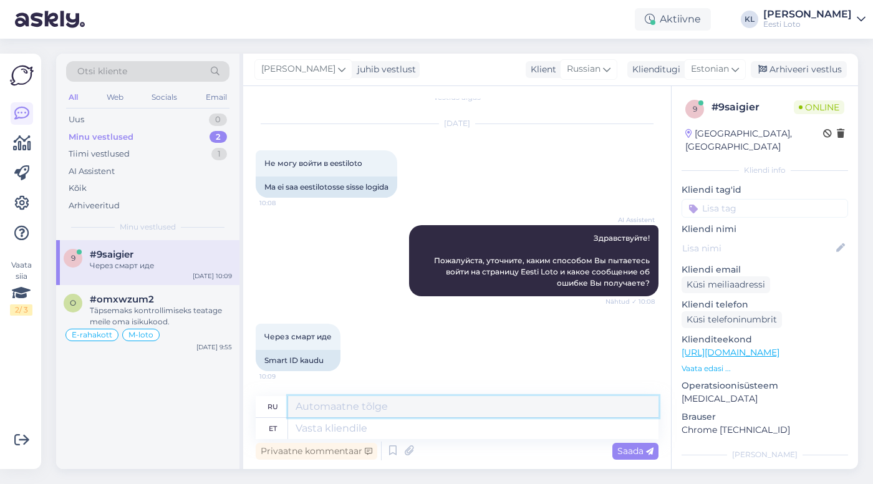
click at [332, 409] on textarea at bounding box center [473, 406] width 370 height 21
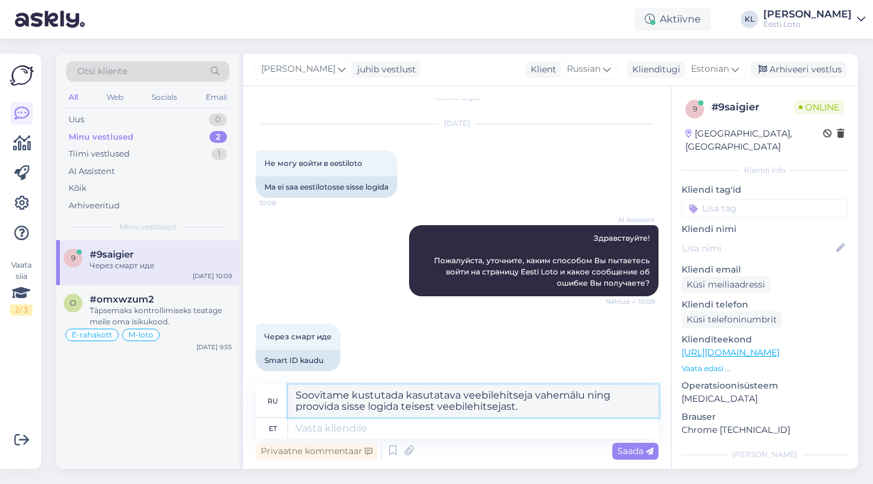
type textarea "Soovitame kustutada kasutatava veebilehitseja vahemälu ning proovida sisse logi…"
click at [113, 132] on div "Minu vestlused" at bounding box center [101, 137] width 65 height 12
click at [94, 151] on div "Tiimi vestlused" at bounding box center [99, 154] width 61 height 12
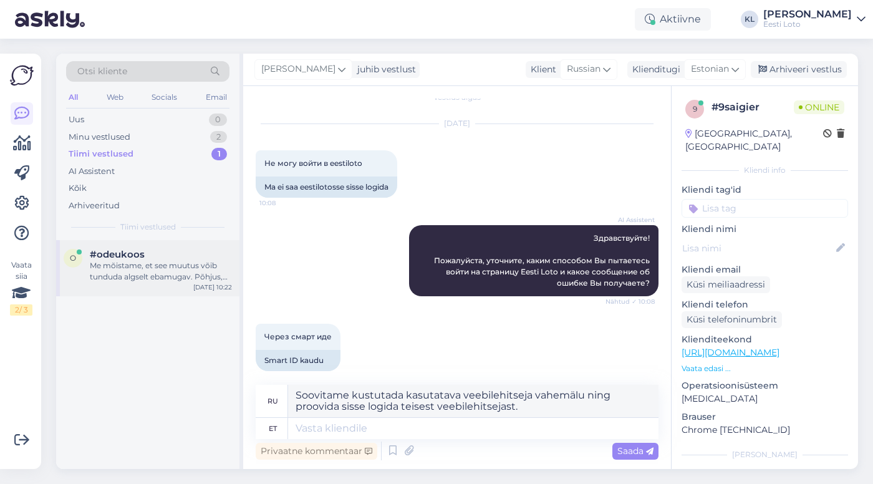
click at [128, 267] on div "Me mõistame, et see muutus võib tunduda algselt ebamugav. Põhjus, miks me paber…" at bounding box center [161, 271] width 142 height 22
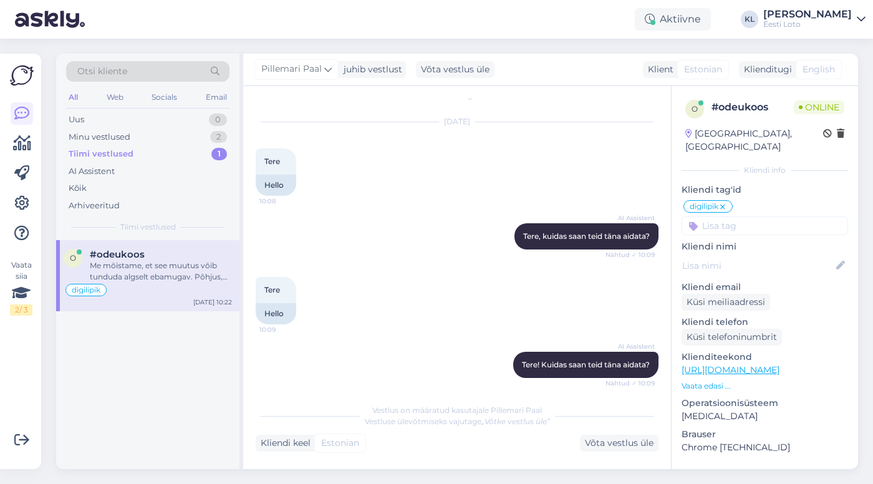
scroll to position [16, 0]
click at [24, 302] on icon at bounding box center [21, 293] width 19 height 22
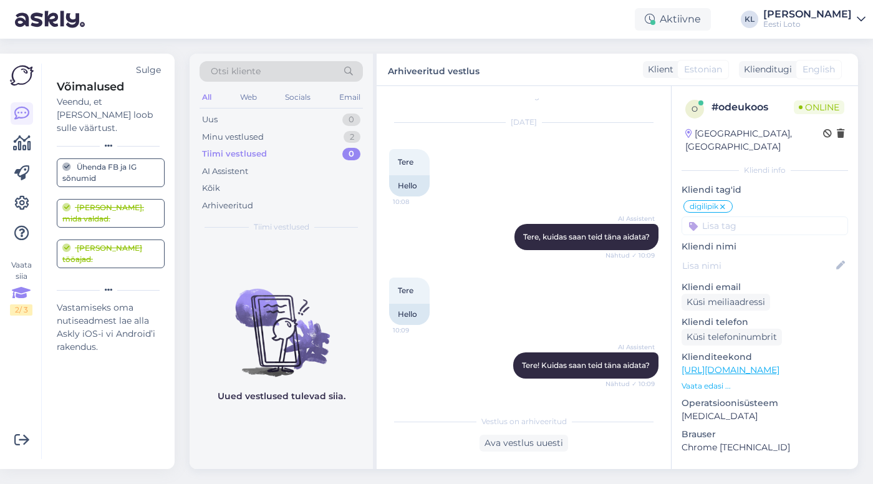
click at [23, 300] on icon at bounding box center [21, 293] width 19 height 22
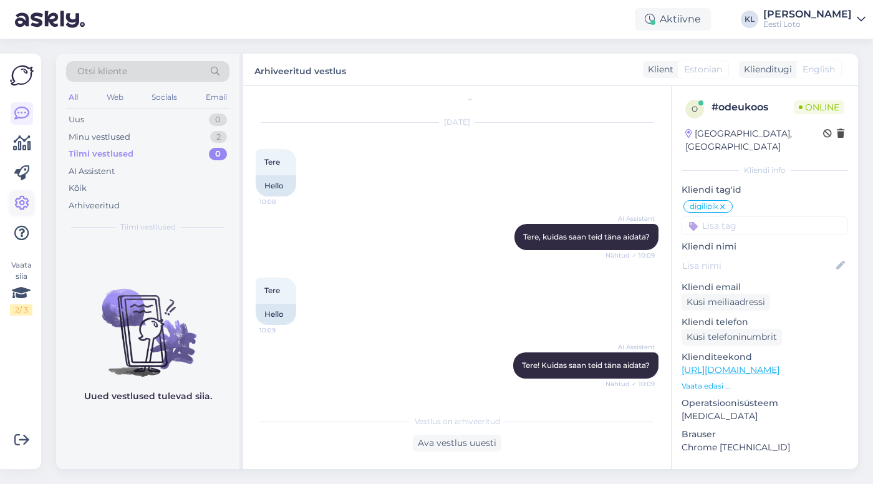
click at [25, 199] on icon at bounding box center [21, 203] width 15 height 15
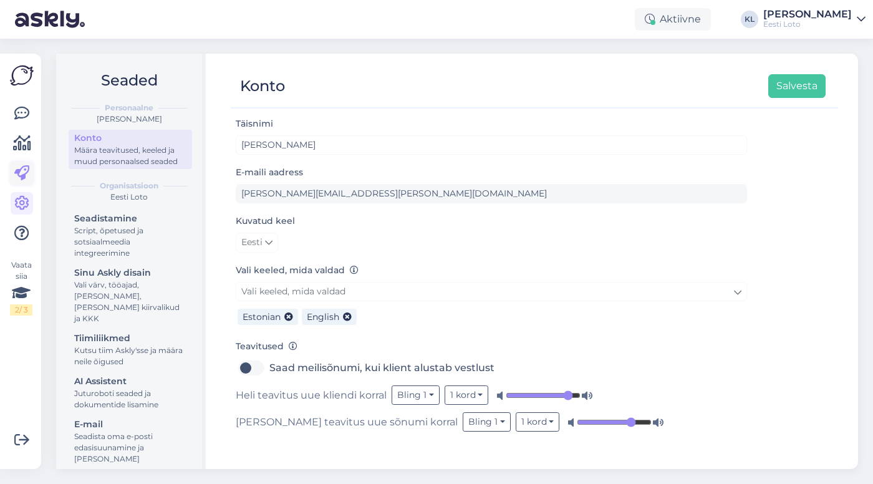
click at [21, 165] on link at bounding box center [22, 173] width 22 height 22
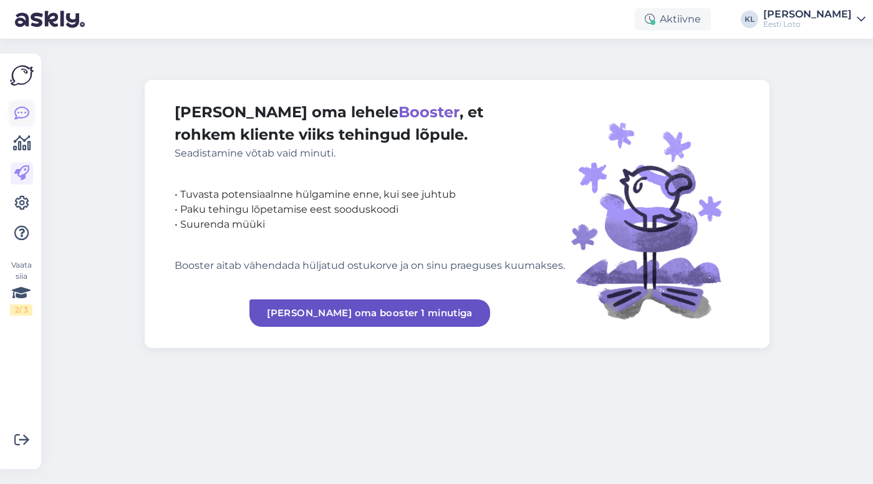
click at [21, 113] on icon at bounding box center [21, 113] width 15 height 15
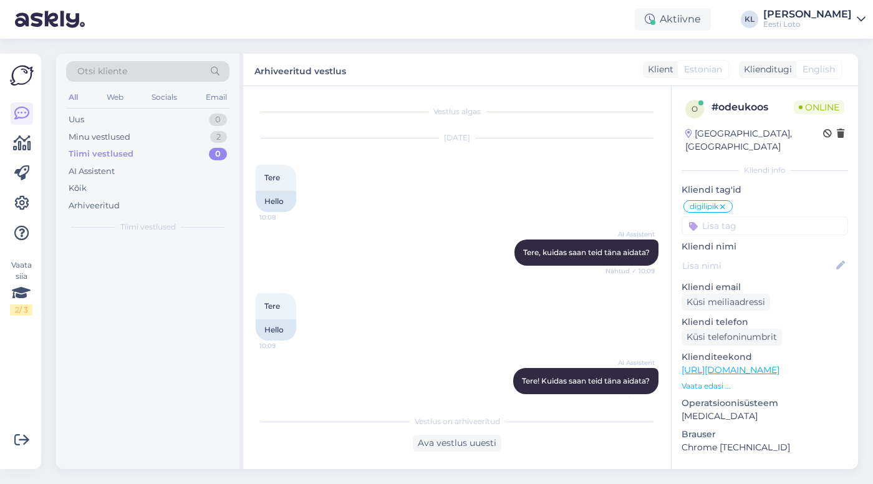
scroll to position [601, 0]
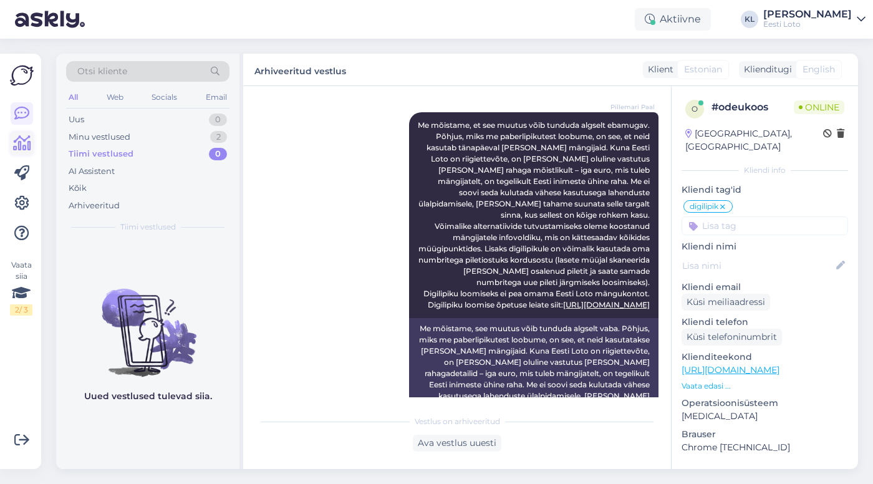
click at [22, 143] on icon at bounding box center [22, 143] width 18 height 15
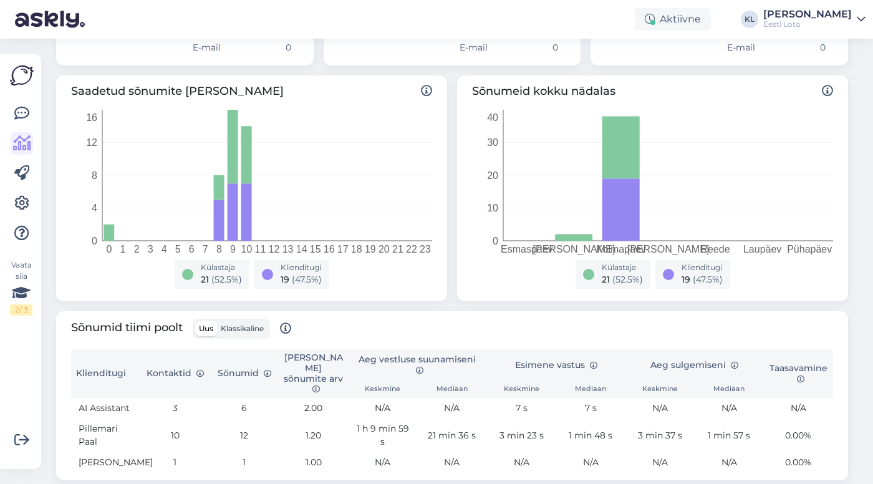
scroll to position [128, 0]
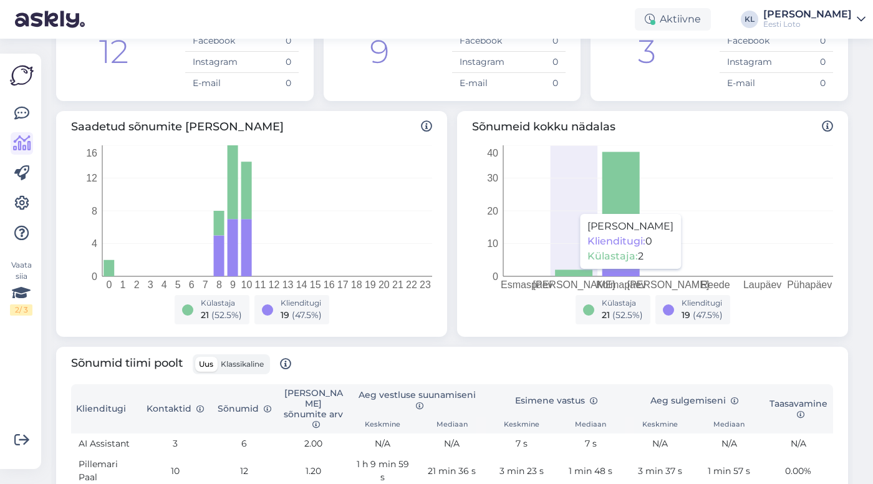
click at [577, 275] on icon at bounding box center [573, 273] width 37 height 7
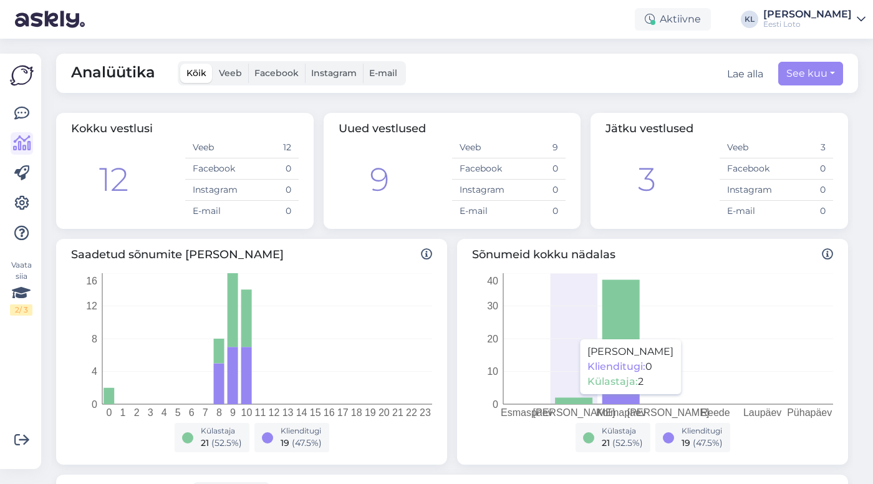
scroll to position [0, 0]
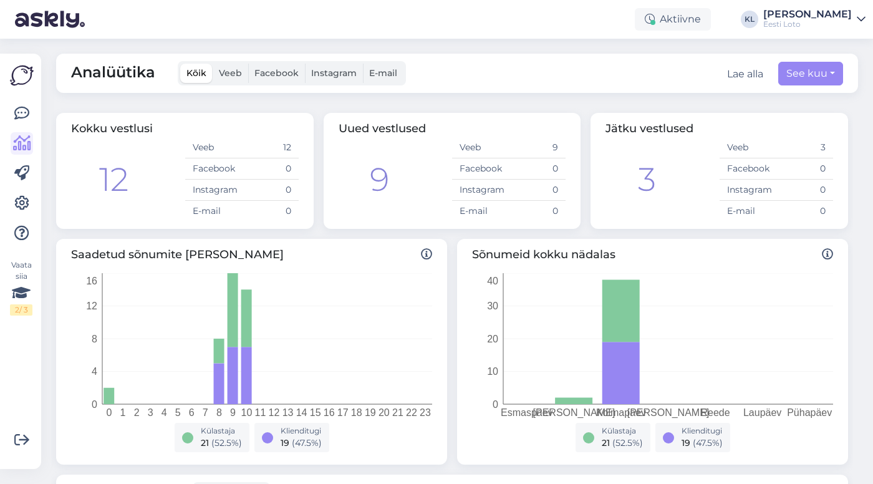
click at [856, 22] on link "Kristiina Ilsis Laur Eesti Loto" at bounding box center [814, 19] width 102 height 20
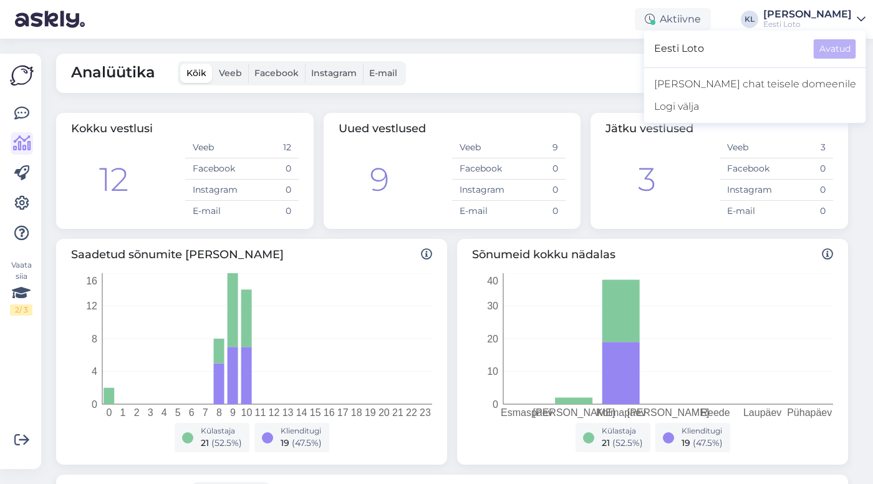
click at [668, 70] on div "Analüütika Kõik Veeb Facebook Instagram E-mail Lae alla See kuu" at bounding box center [457, 73] width 802 height 39
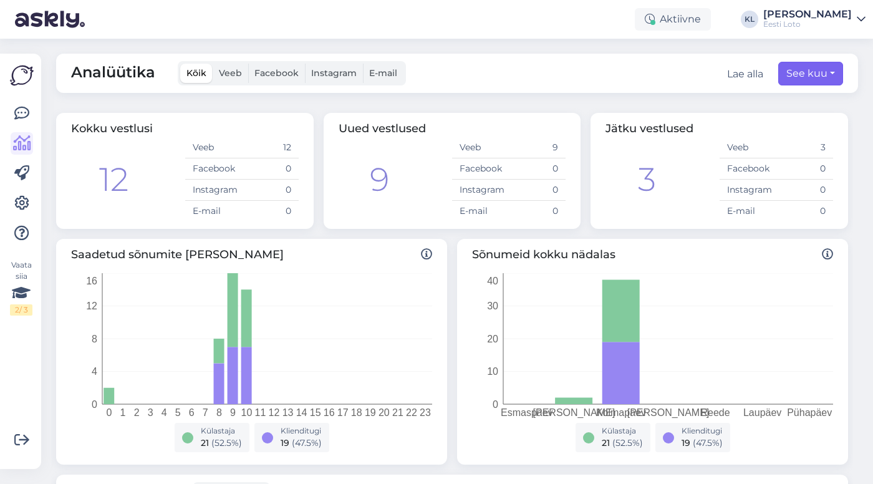
click at [833, 78] on button "See kuu" at bounding box center [810, 74] width 65 height 24
select select "9"
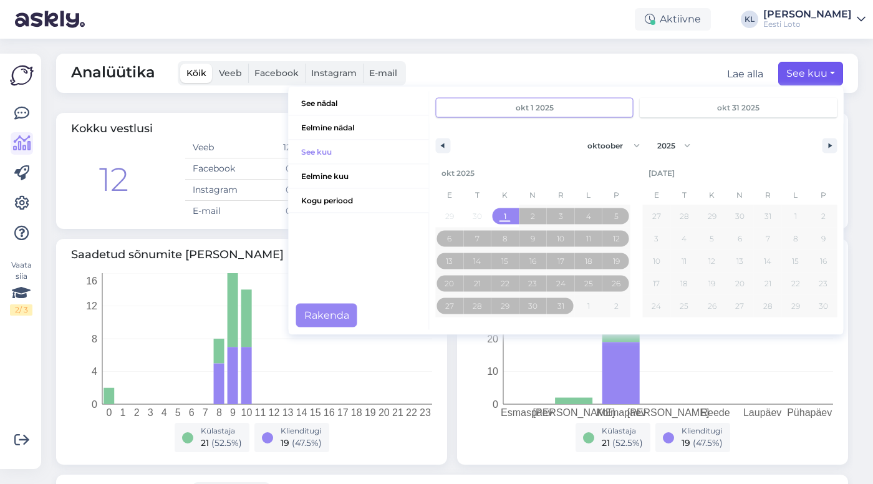
click at [694, 60] on div "Analüütika Kõik Veeb Facebook Instagram E-mail Lae alla See kuu See nädal Eelmi…" at bounding box center [457, 73] width 802 height 39
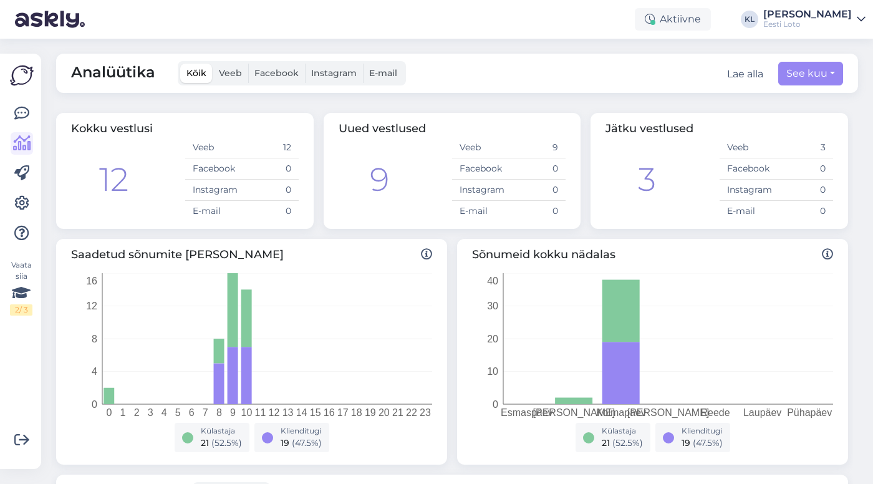
click at [848, 22] on div "Eesti Loto" at bounding box center [807, 24] width 89 height 10
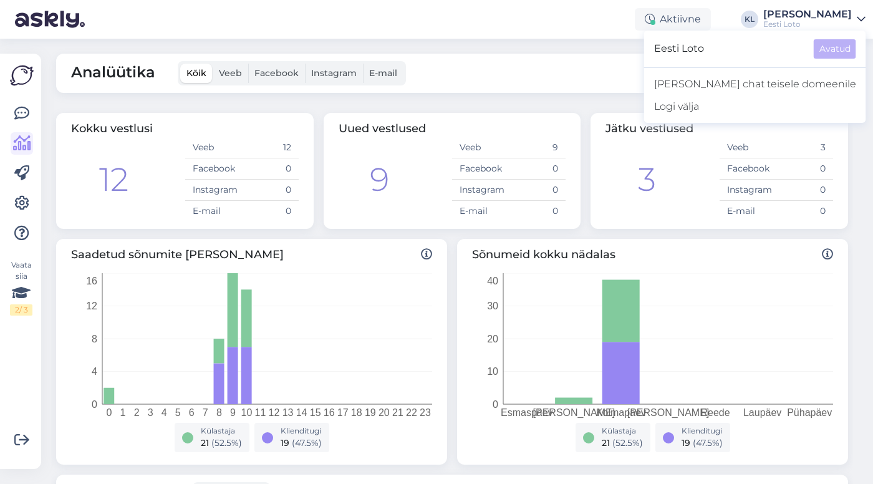
click at [666, 61] on div "Analüütika Kõik Veeb Facebook Instagram E-mail Lae alla See kuu See nädal Eelmi…" at bounding box center [457, 73] width 802 height 39
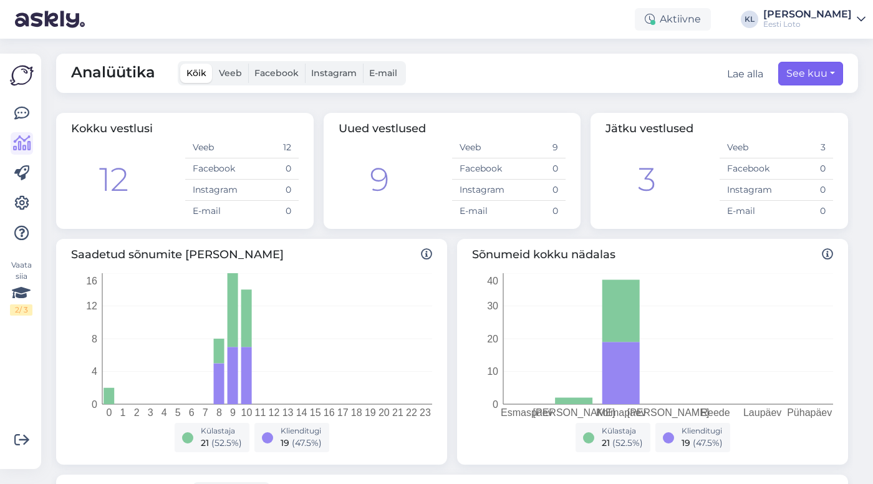
click at [797, 65] on button "See kuu" at bounding box center [810, 74] width 65 height 24
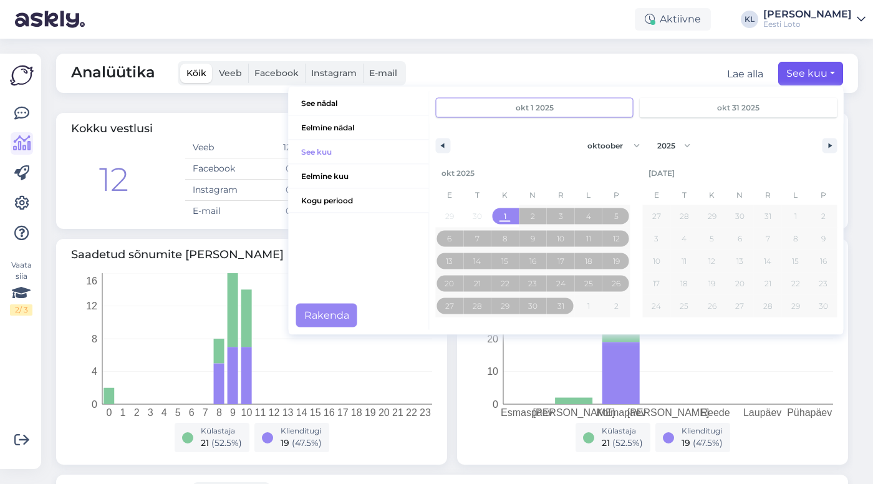
click at [797, 65] on button "See kuu" at bounding box center [810, 74] width 65 height 24
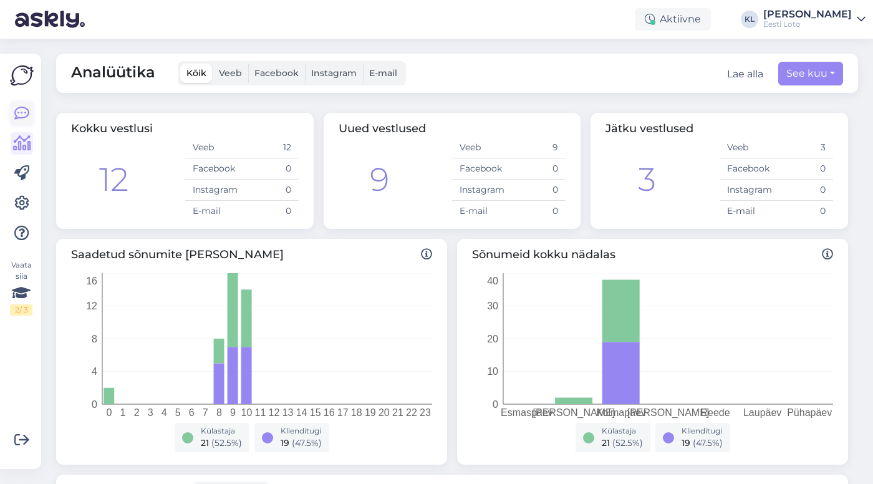
click at [22, 113] on icon at bounding box center [21, 113] width 15 height 15
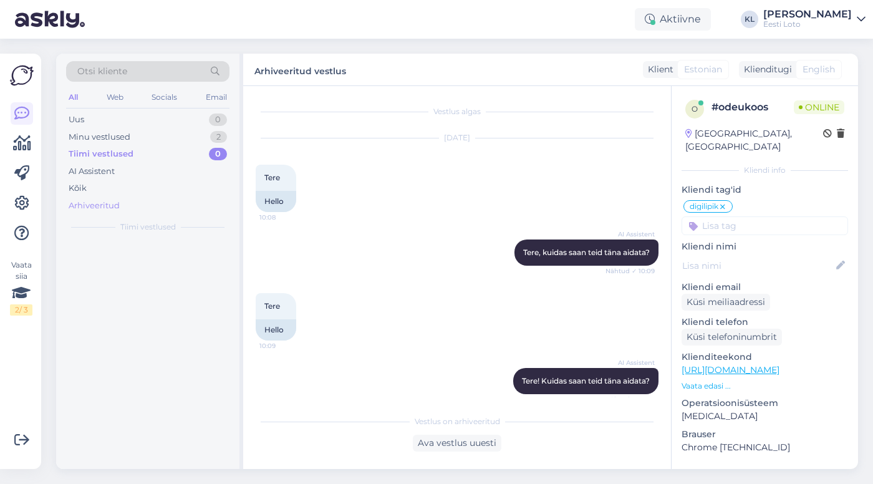
scroll to position [601, 0]
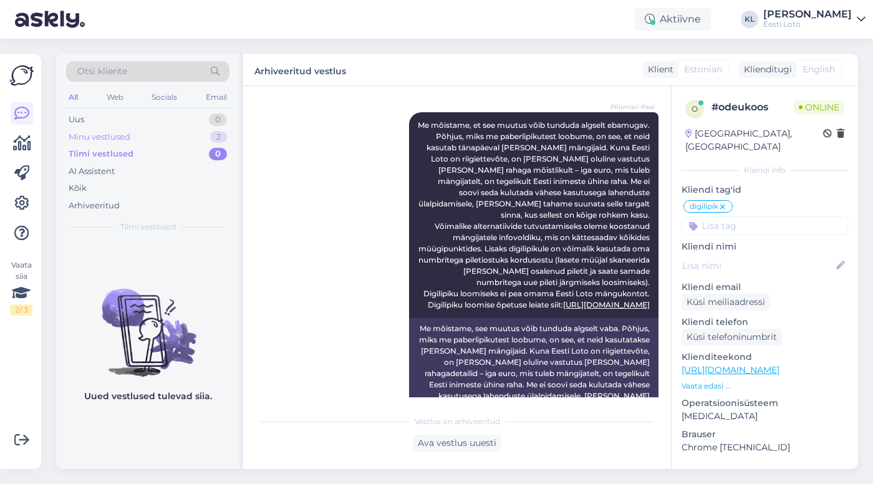
click at [211, 129] on div "Minu vestlused 2" at bounding box center [147, 136] width 163 height 17
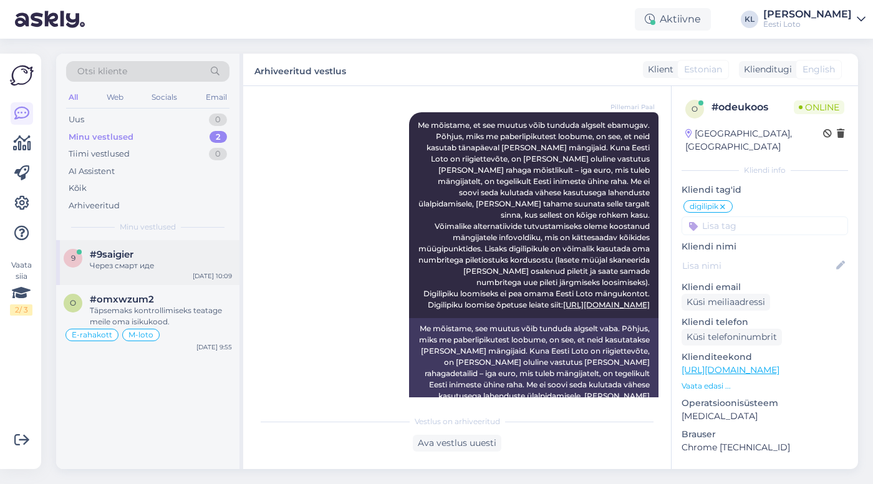
click at [183, 256] on div "#9saigier" at bounding box center [161, 254] width 142 height 11
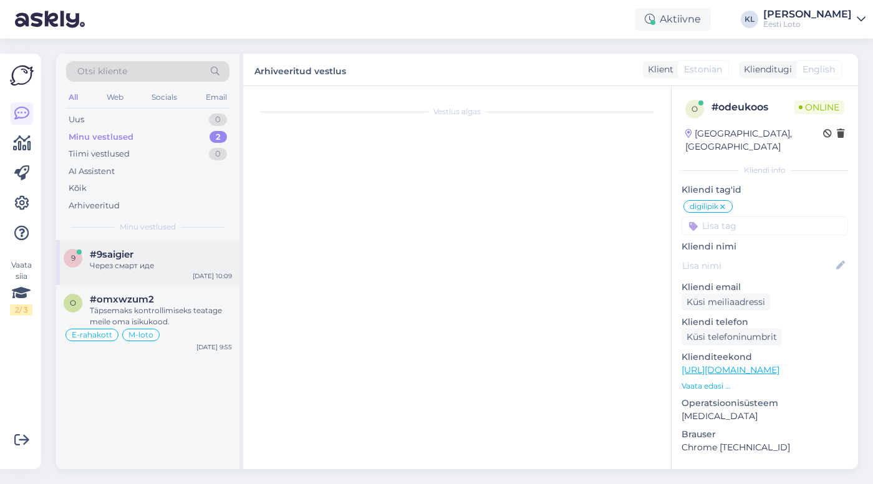
scroll to position [14, 0]
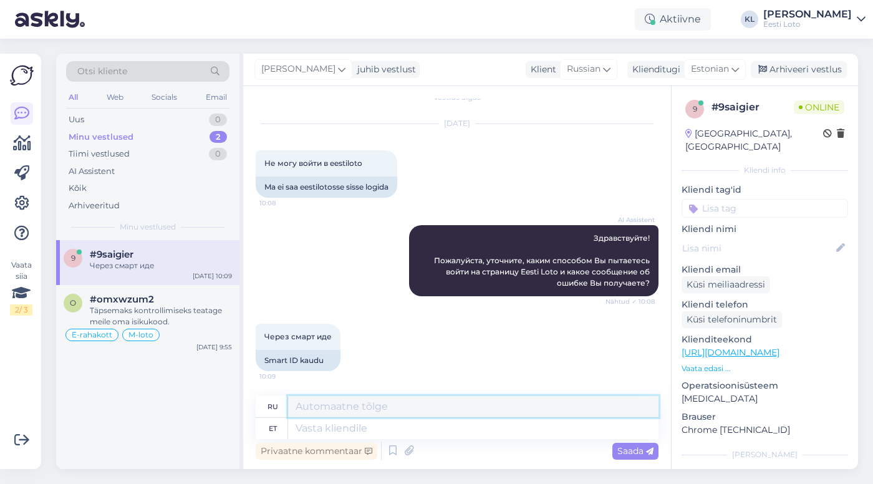
click at [345, 410] on textarea at bounding box center [473, 406] width 370 height 21
paste textarea "Soovitame kustutada kasutatava veebilehitseja vahemälu ning proovida sisse logi…"
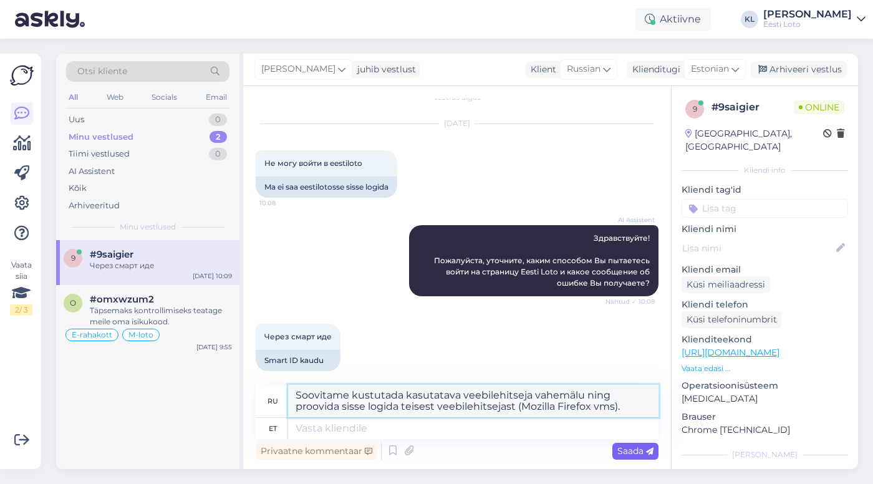
type textarea "Soovitame kustutada kasutatava veebilehitseja vahemälu ning proovida sisse logi…"
click at [627, 448] on span "Saada" at bounding box center [635, 450] width 36 height 11
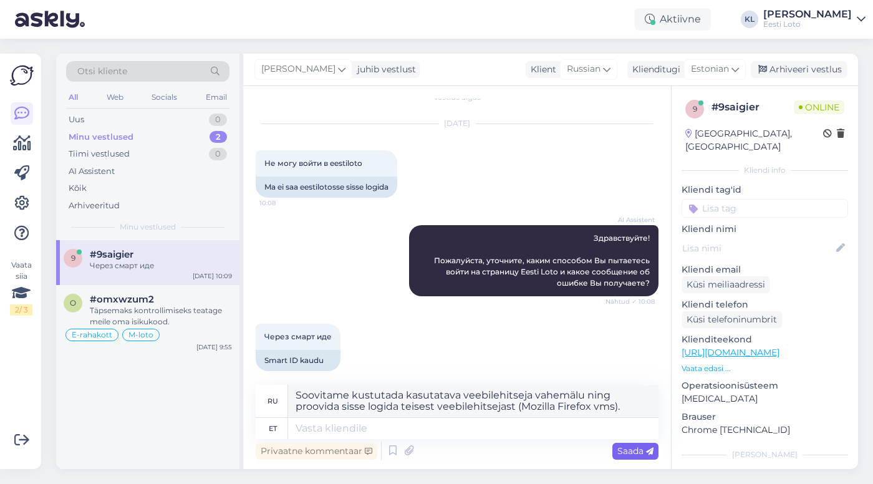
click at [627, 448] on span "Saada" at bounding box center [635, 450] width 36 height 11
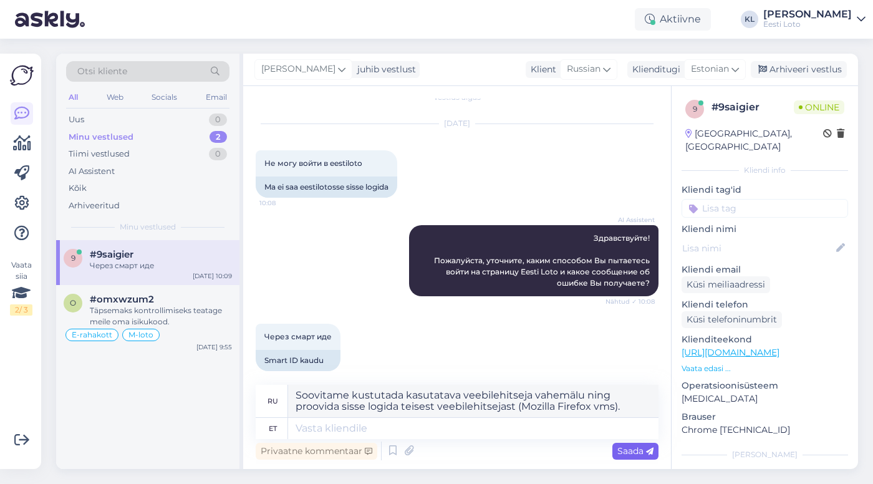
click at [627, 448] on span "Saada" at bounding box center [635, 450] width 36 height 11
click at [647, 448] on icon at bounding box center [649, 451] width 7 height 7
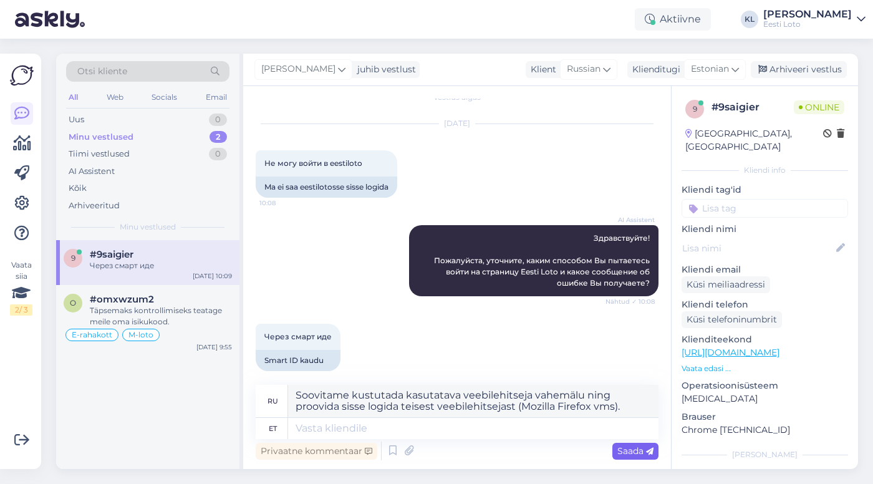
click at [647, 448] on icon at bounding box center [649, 451] width 7 height 7
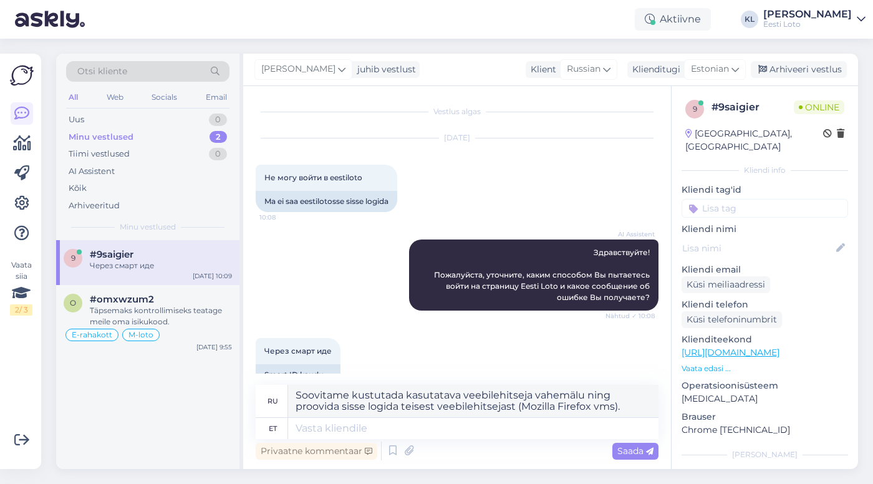
scroll to position [0, 0]
drag, startPoint x: 631, startPoint y: 411, endPoint x: 241, endPoint y: 364, distance: 393.6
click at [241, 364] on div "Otsi kliente All Web Socials Email Uus 0 Minu vestlused 2 Tiimi vestlused 0 AI …" at bounding box center [457, 261] width 802 height 415
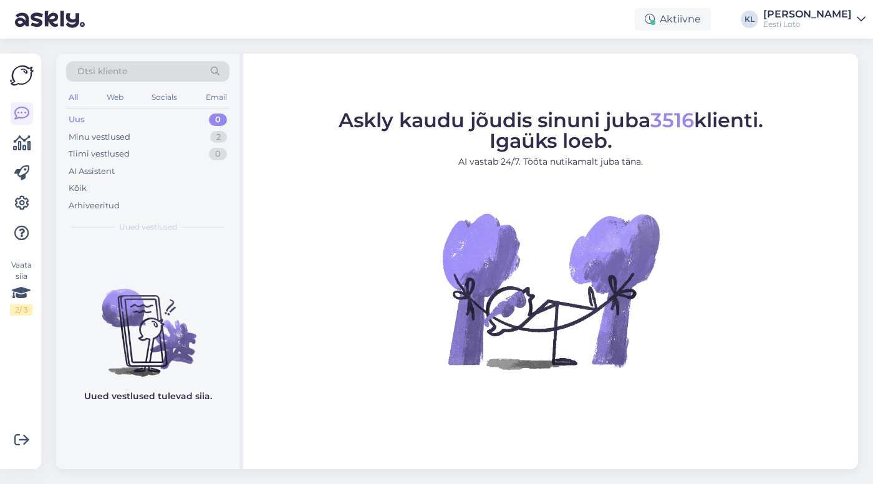
click at [845, 28] on div "Eesti Loto" at bounding box center [807, 24] width 89 height 10
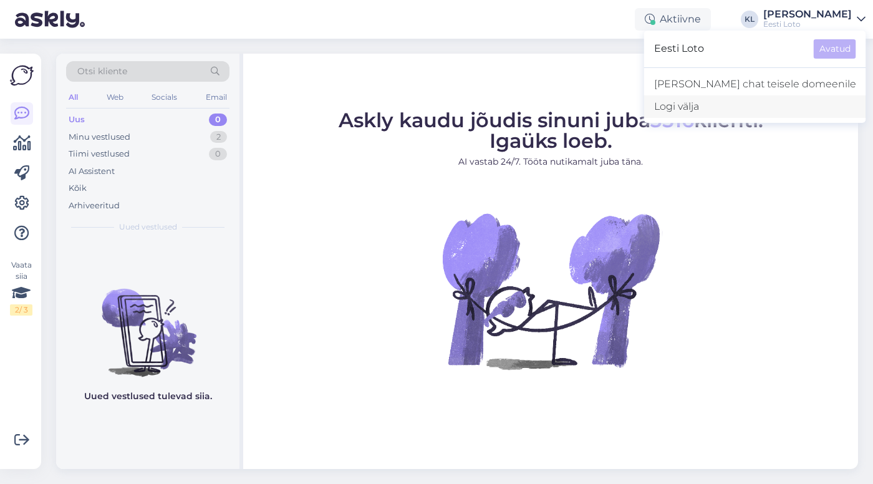
click at [756, 105] on div "Logi välja" at bounding box center [755, 106] width 222 height 22
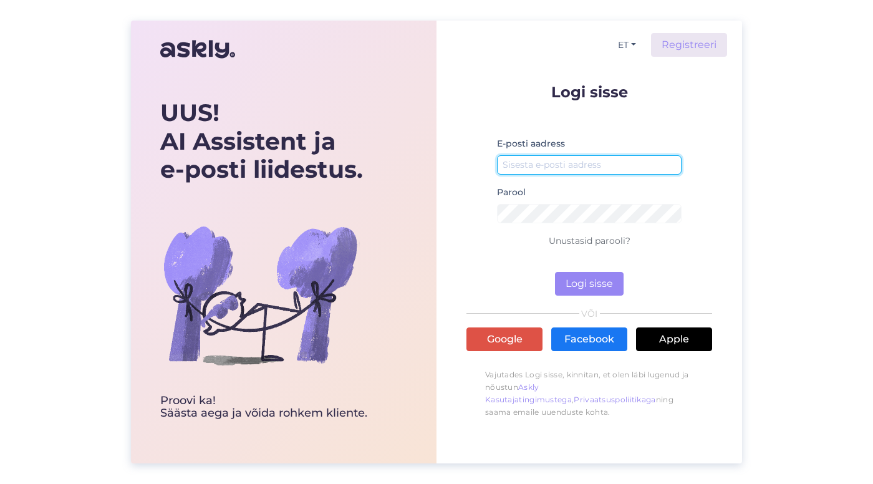
click at [560, 167] on input "email" at bounding box center [589, 164] width 185 height 19
click at [587, 161] on input "kristiina.laur" at bounding box center [589, 164] width 185 height 19
type input "[PERSON_NAME][EMAIL_ADDRESS][PERSON_NAME][DOMAIN_NAME]"
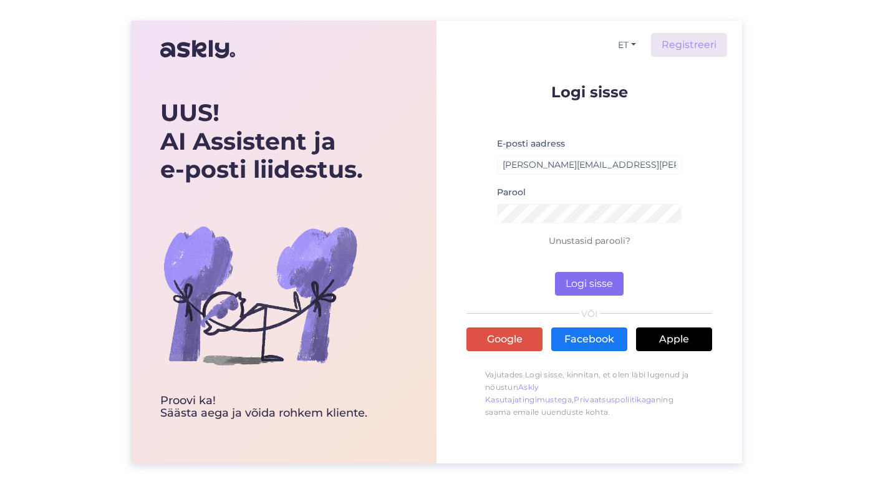
click at [605, 282] on button "Logi sisse" at bounding box center [589, 284] width 69 height 24
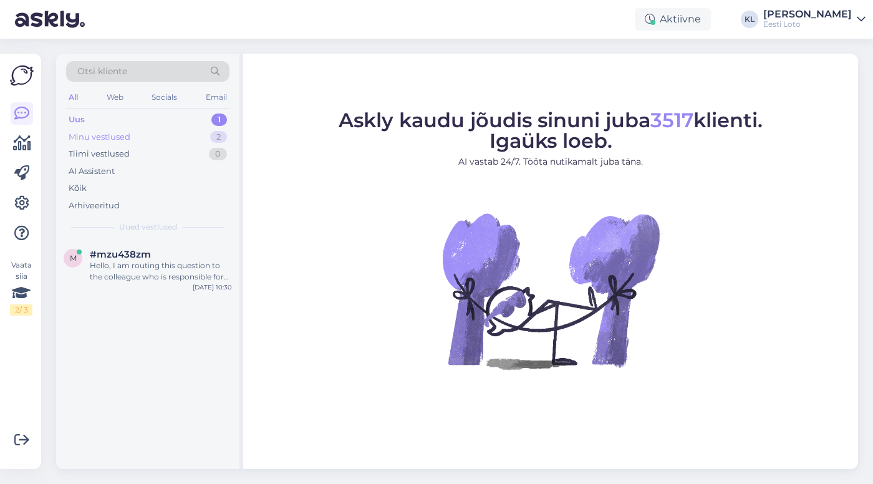
click at [181, 133] on div "Minu vestlused 2" at bounding box center [147, 136] width 163 height 17
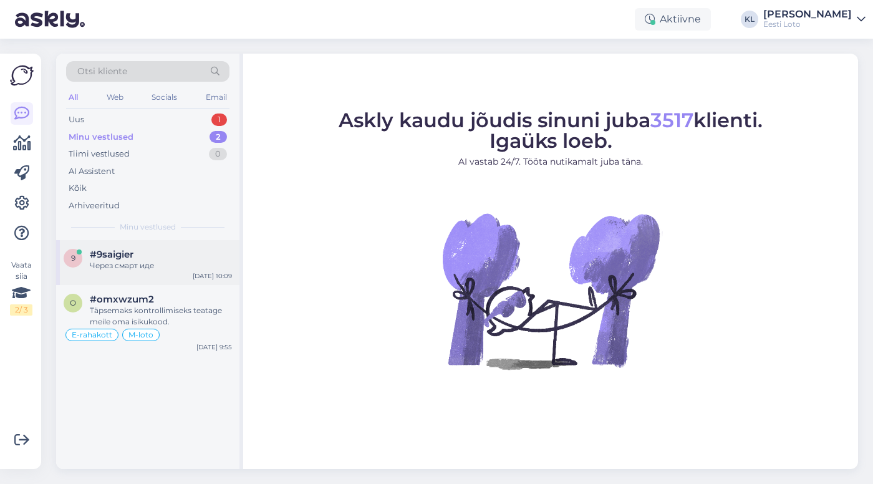
click at [173, 268] on div "Через смарт иде" at bounding box center [161, 265] width 142 height 11
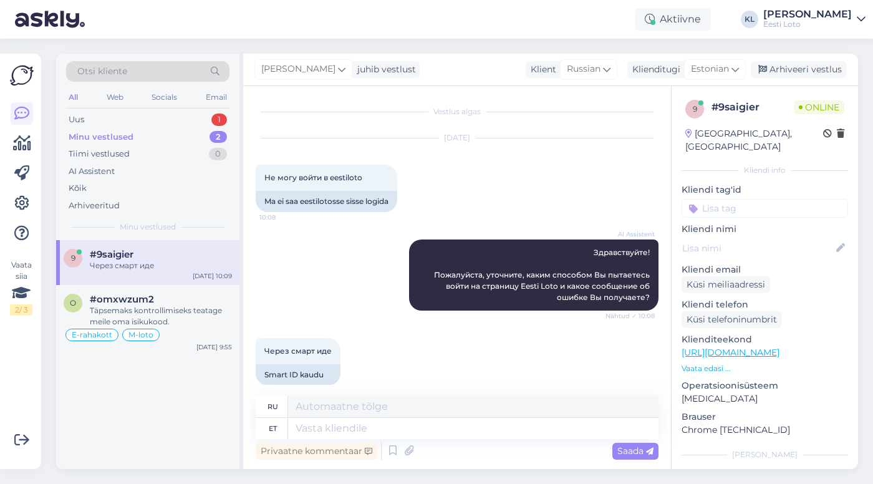
scroll to position [14, 0]
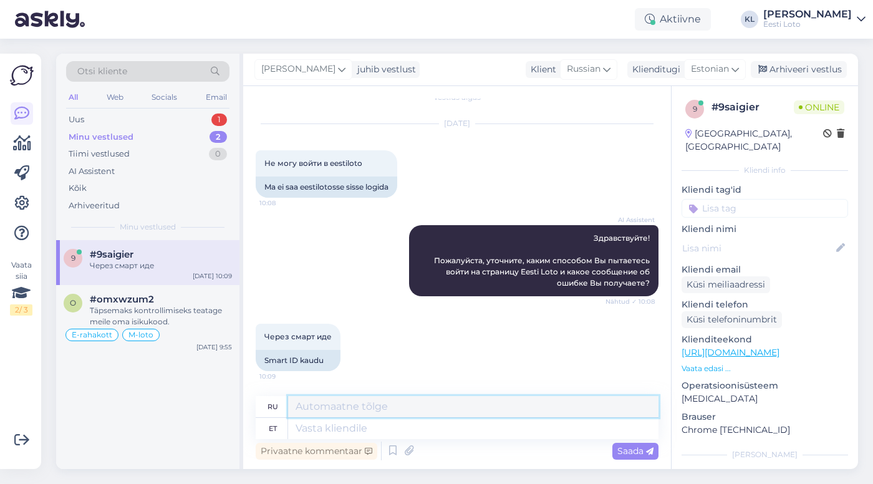
click at [373, 413] on textarea at bounding box center [473, 406] width 370 height 21
paste textarea "Soovitame kustutada kasutatava veebilehitseja vahemälu ning proovida sisse logi…"
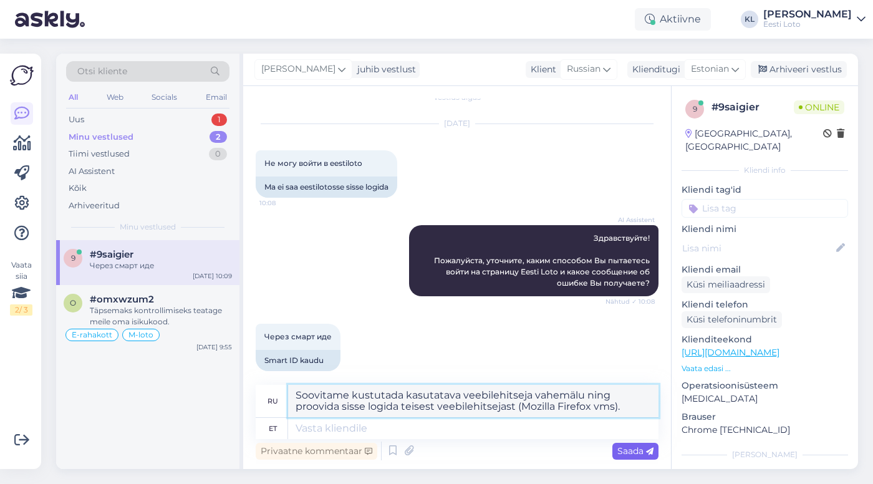
type textarea "Soovitame kustutada kasutatava veebilehitseja vahemälu ning proovida sisse logi…"
click at [621, 447] on span "Saada" at bounding box center [635, 450] width 36 height 11
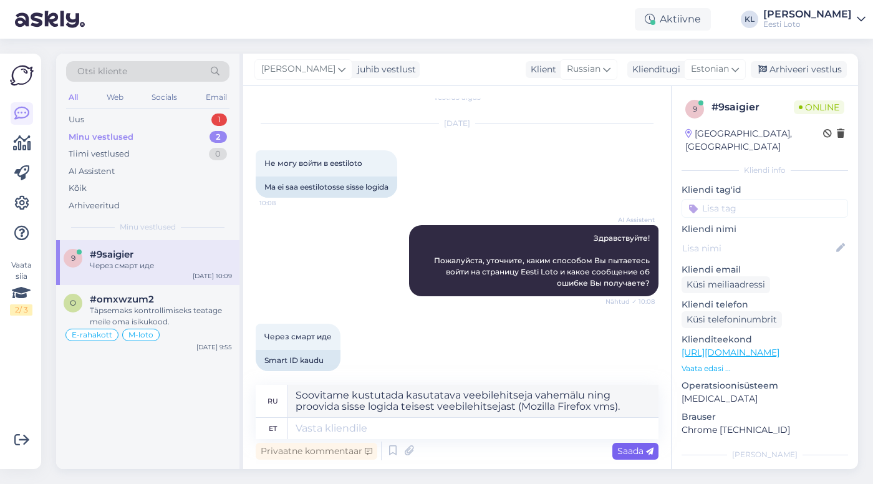
click at [621, 447] on span "Saada" at bounding box center [635, 450] width 36 height 11
click at [650, 448] on icon at bounding box center [649, 451] width 7 height 7
click at [637, 447] on span "Saada" at bounding box center [635, 450] width 36 height 11
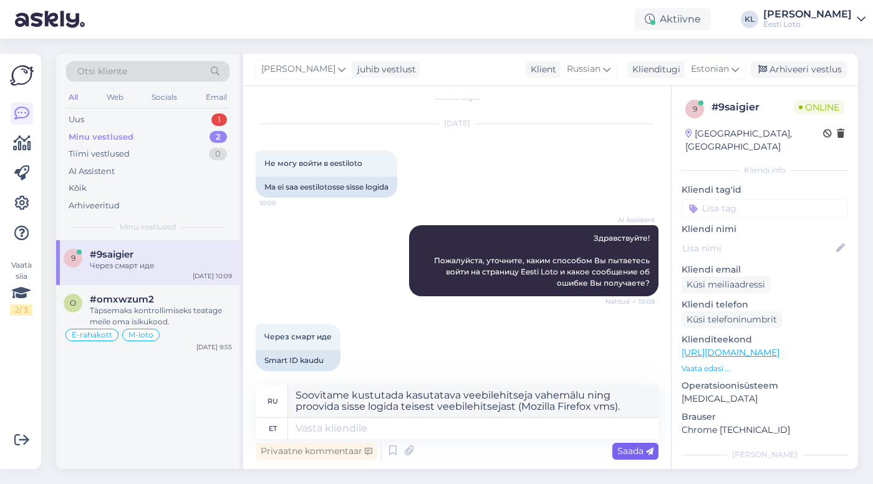
click at [637, 447] on span "Saada" at bounding box center [635, 450] width 36 height 11
